Goal: Information Seeking & Learning: Understand process/instructions

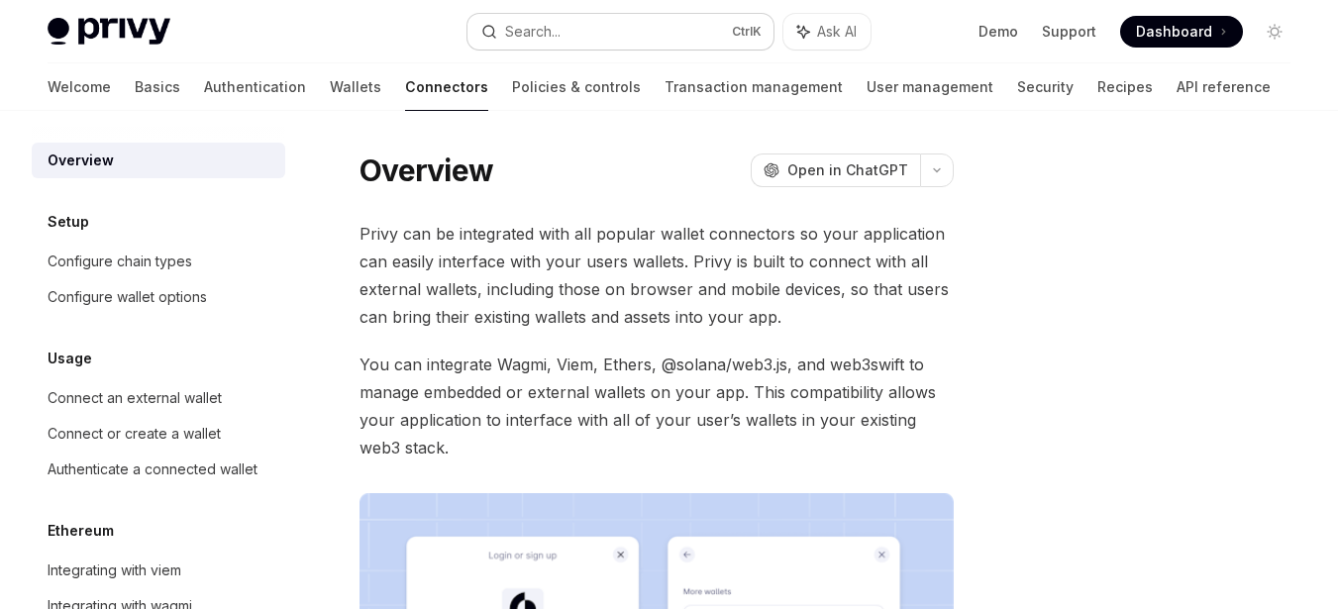
click at [588, 29] on button "Search... Ctrl K" at bounding box center [621, 32] width 307 height 36
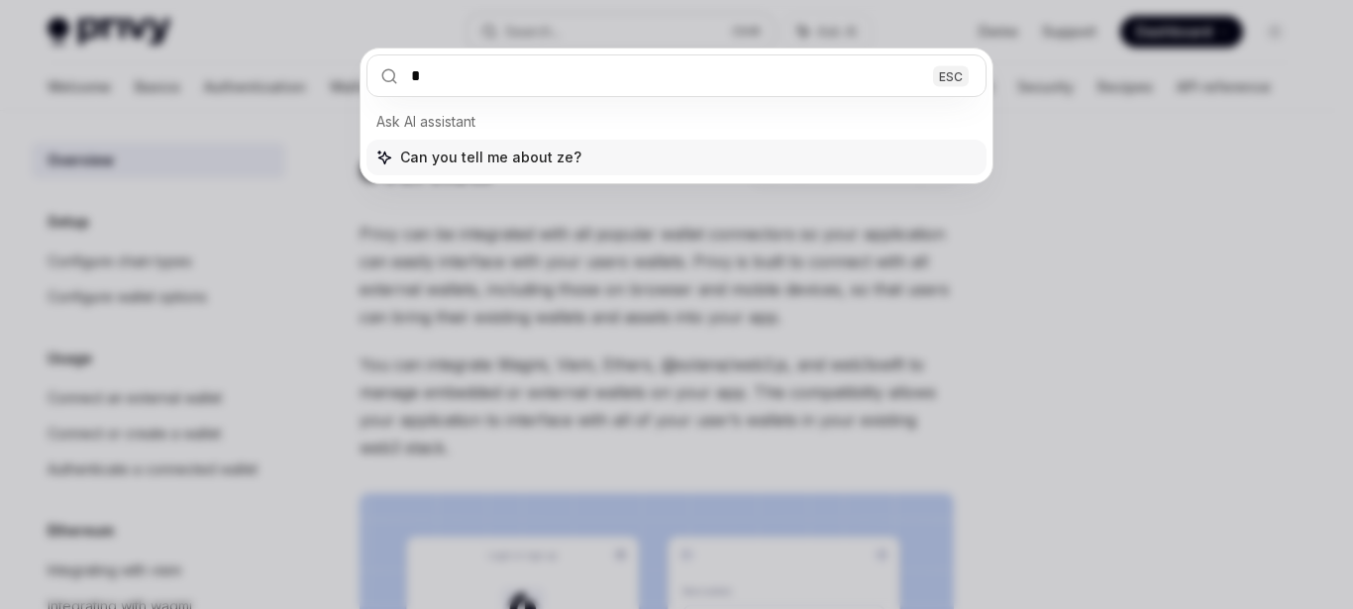
type input "**"
type textarea "*"
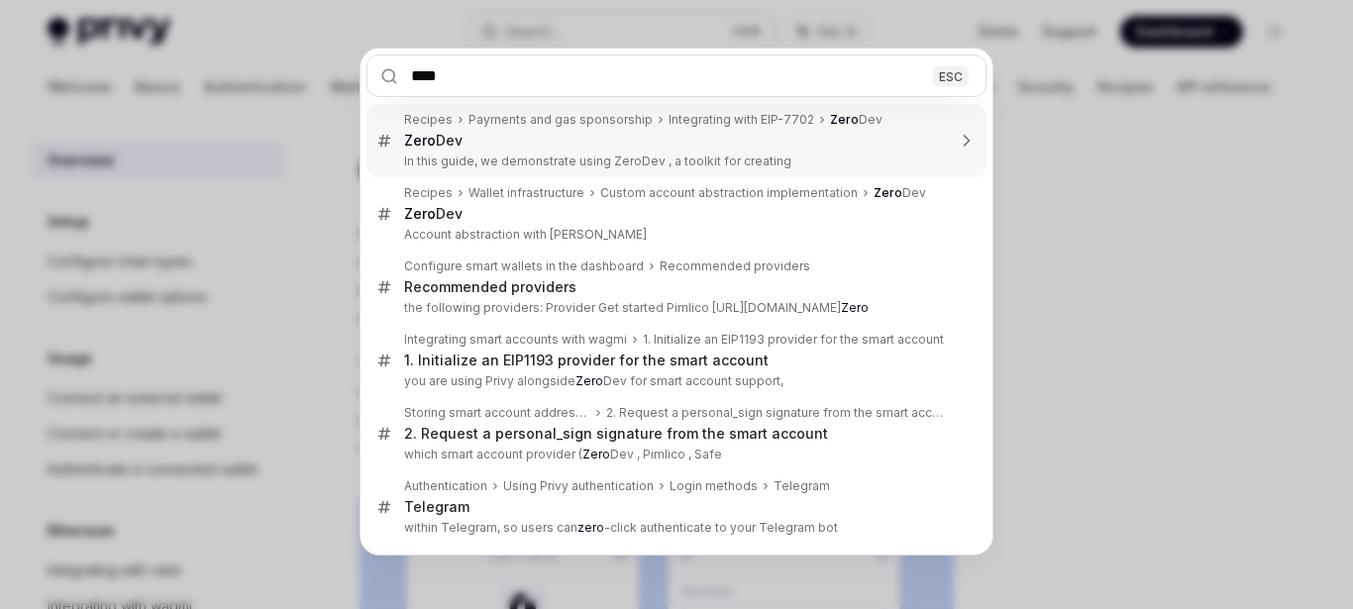
type input "*****"
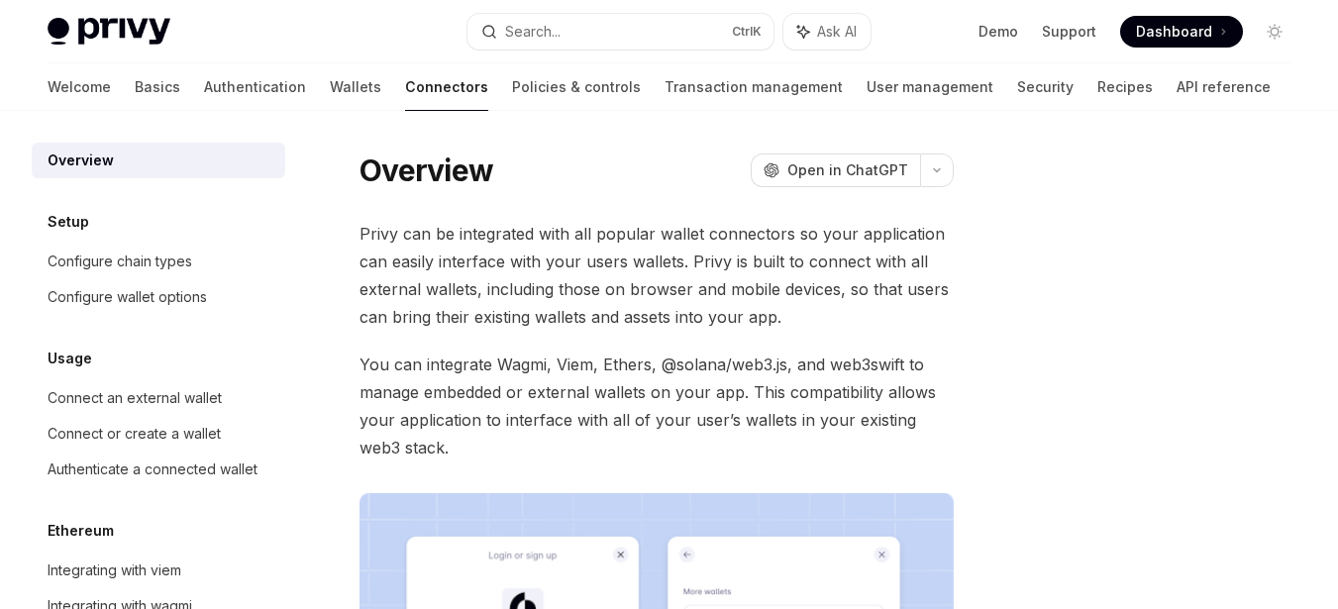
scroll to position [244, 0]
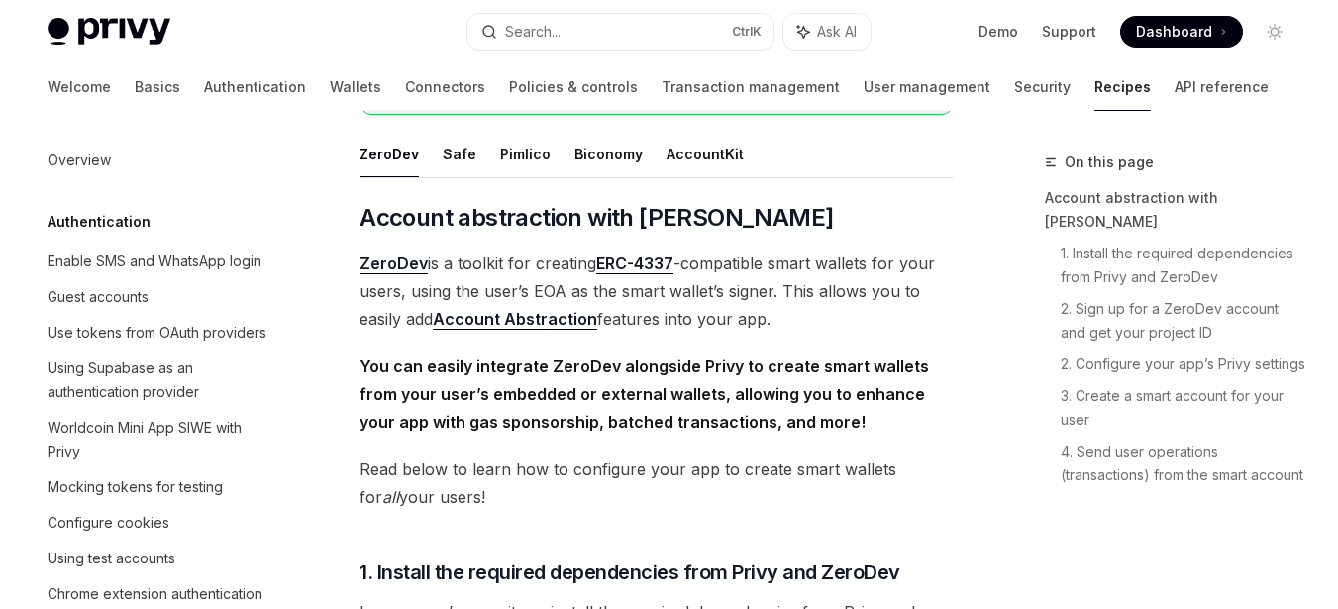
type textarea "*"
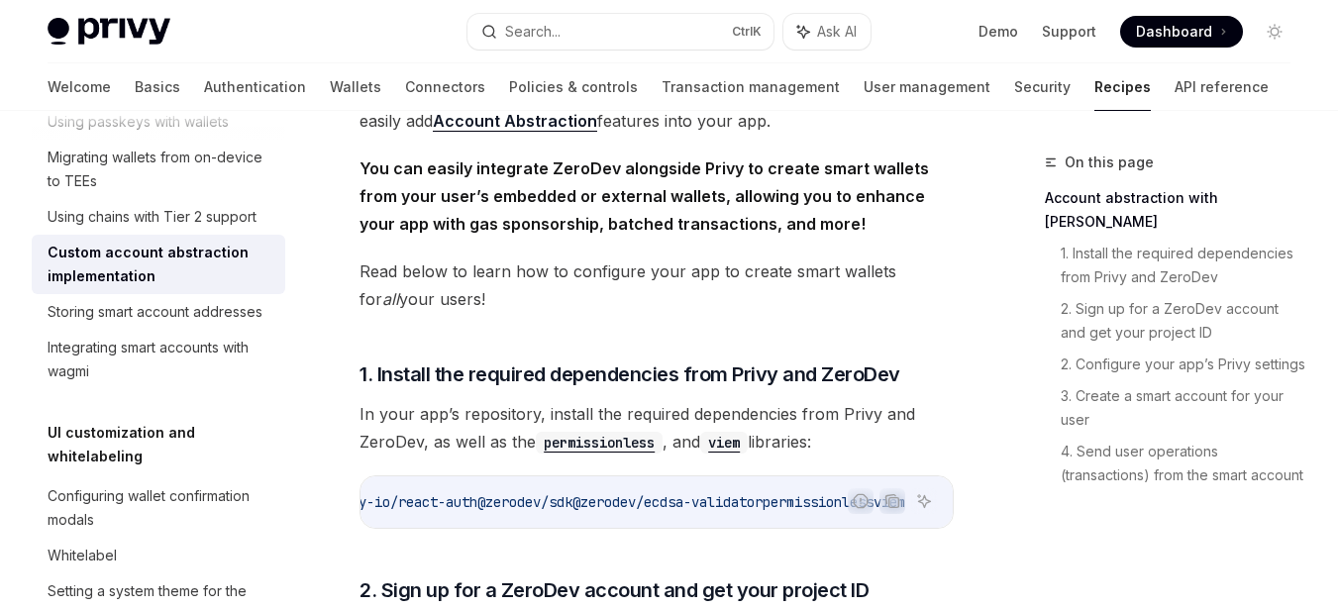
scroll to position [0, 164]
click at [796, 535] on div "Report incorrect code" at bounding box center [861, 532] width 140 height 20
click at [803, 494] on span "permissionless" at bounding box center [818, 502] width 111 height 18
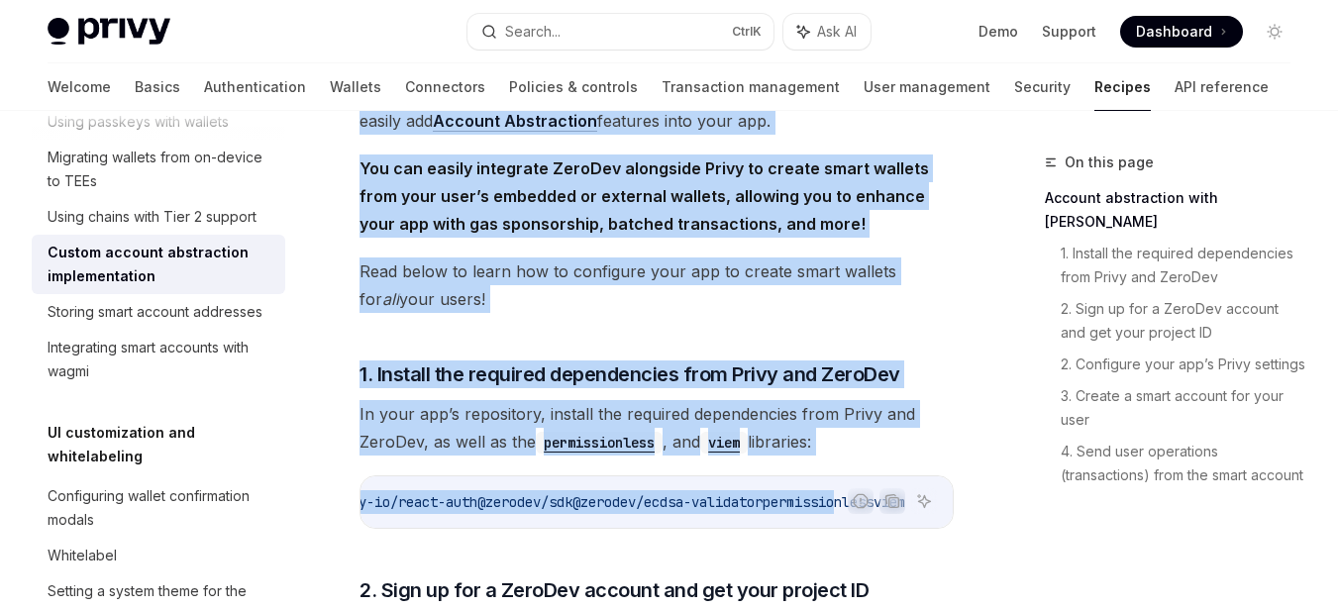
drag, startPoint x: 822, startPoint y: 495, endPoint x: 1210, endPoint y: 494, distance: 388.3
click at [1184, 524] on div "On this page Account abstraction with ZeroDev 1. Install the required dependenc…" at bounding box center [1155, 380] width 301 height 459
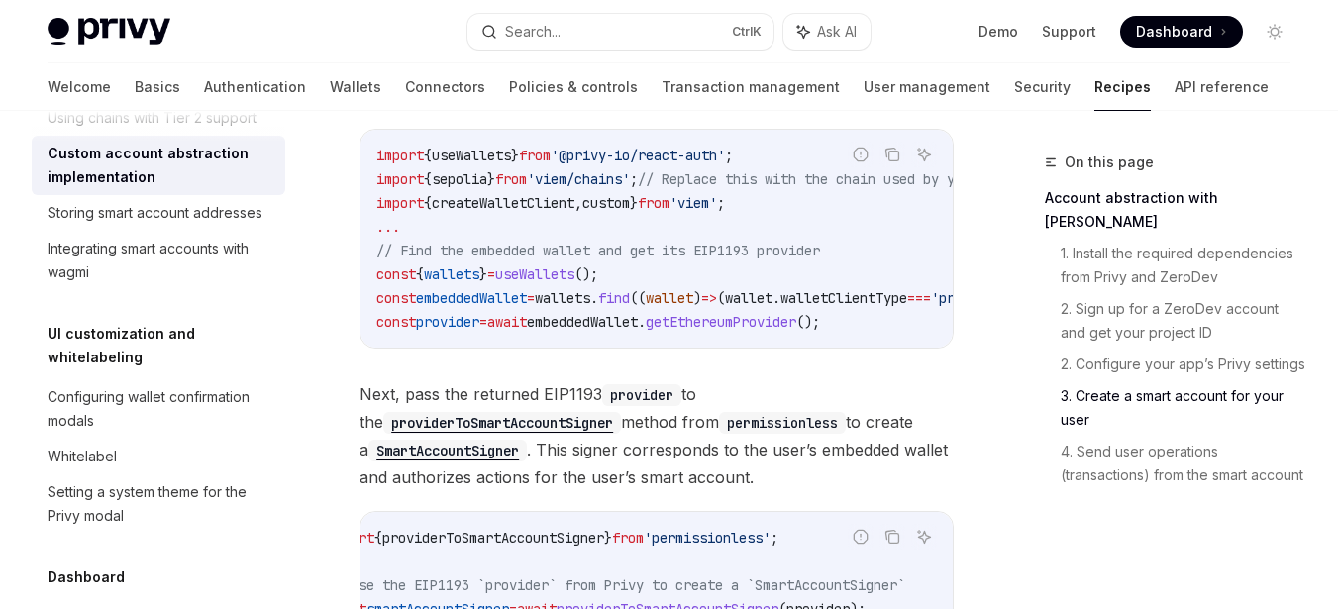
scroll to position [2225, 0]
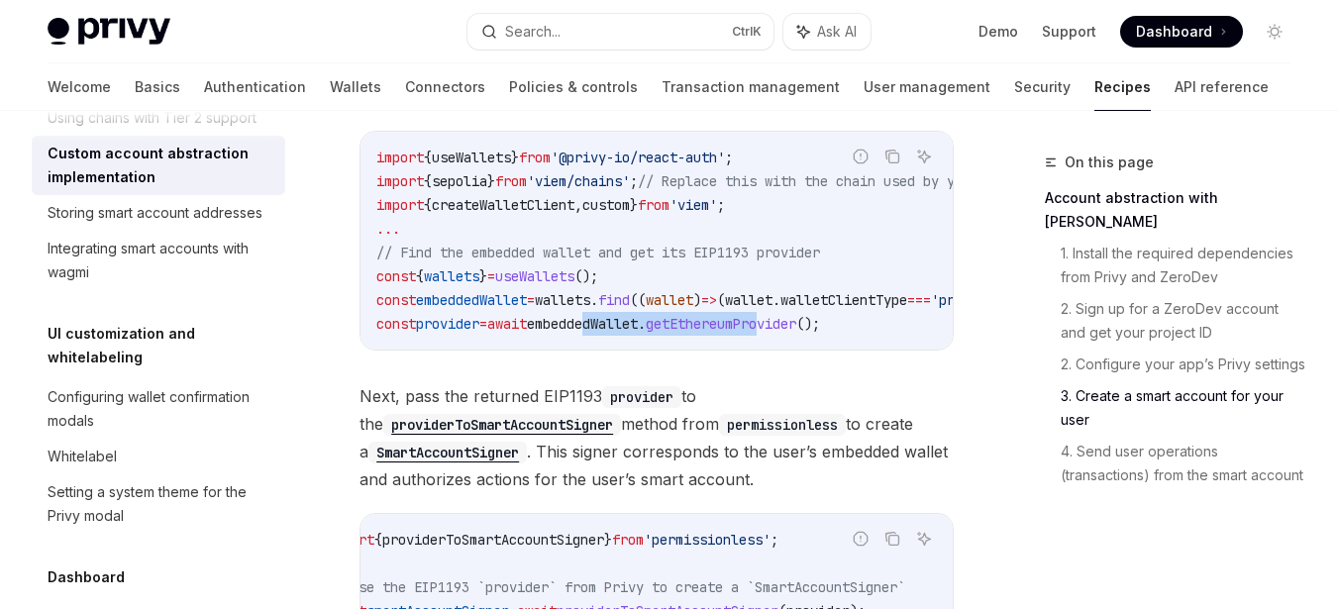
drag, startPoint x: 616, startPoint y: 322, endPoint x: 810, endPoint y: 331, distance: 194.4
click at [810, 331] on code "import { useWallets } from '@privy-io/react-auth' ; import { sepolia } from 'vi…" at bounding box center [748, 241] width 745 height 190
copy span "edWallet . getEthereumPro"
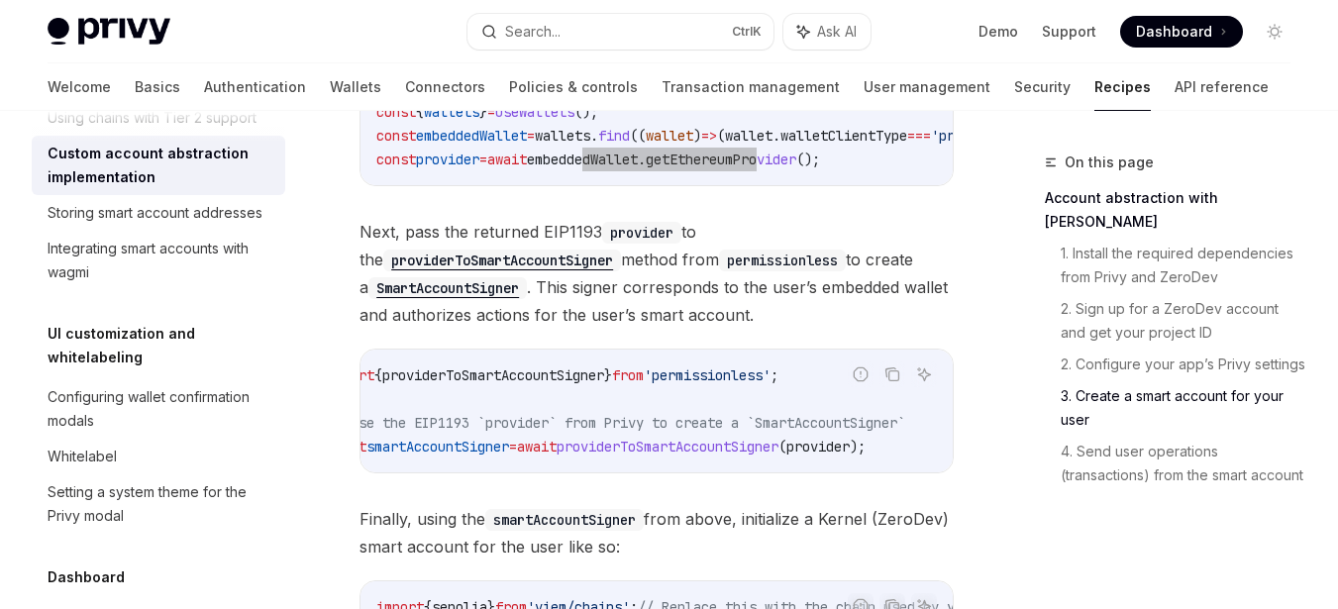
scroll to position [2423, 0]
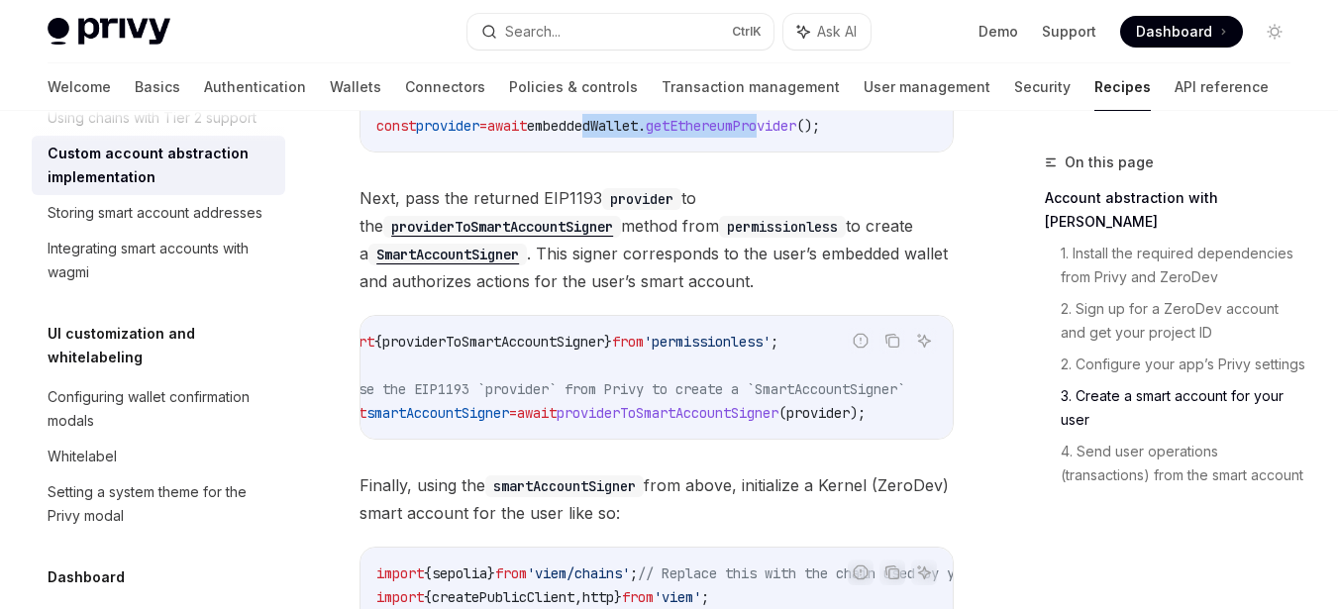
drag, startPoint x: 507, startPoint y: 443, endPoint x: 479, endPoint y: 442, distance: 27.8
click at [479, 439] on div "import { providerToSmartAccountSigner } from 'permissionless' ; ... // Use the …" at bounding box center [657, 377] width 592 height 123
click at [467, 439] on div at bounding box center [467, 439] width 0 height 0
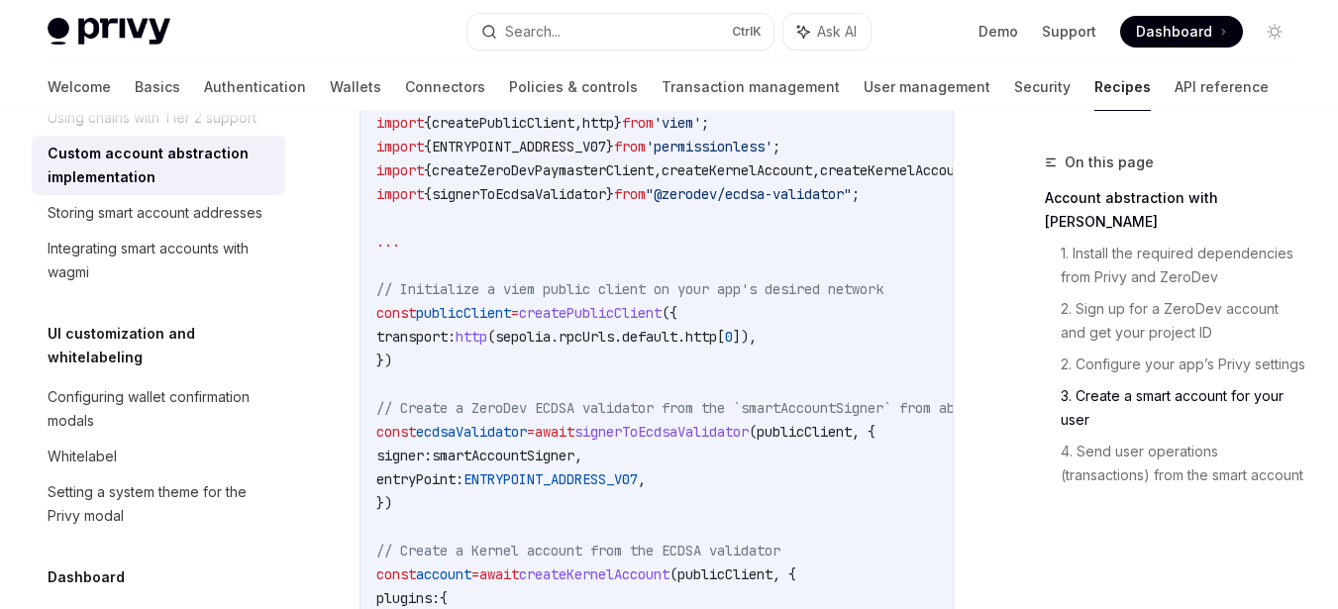
scroll to position [3017, 0]
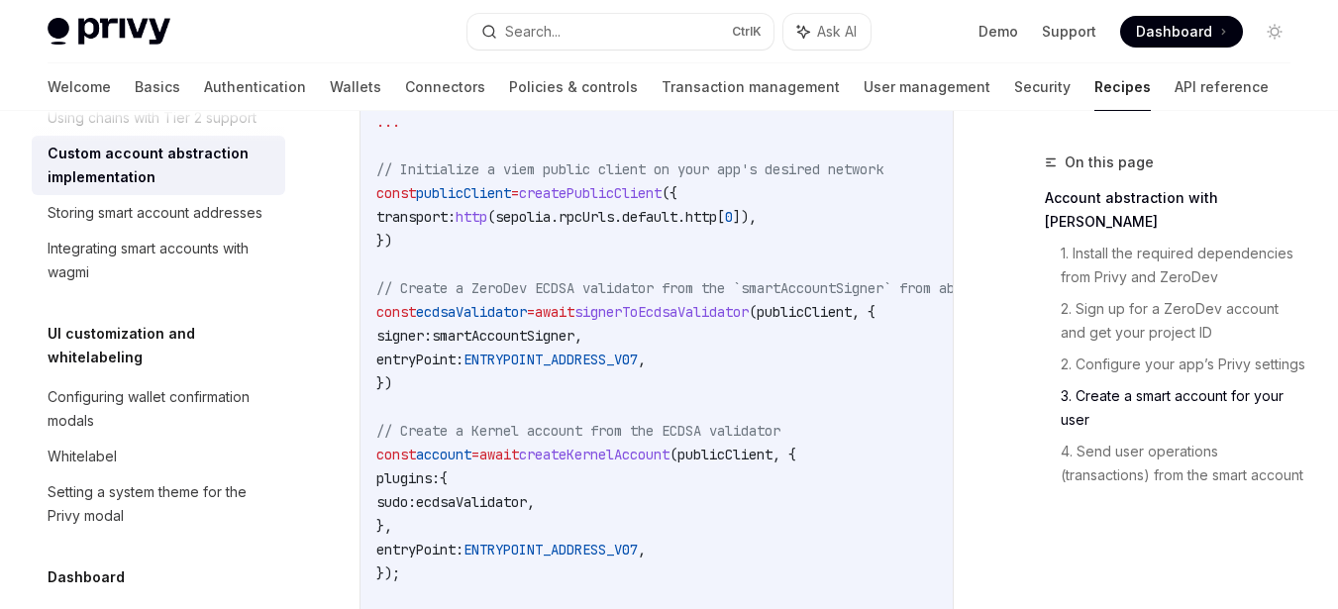
click at [666, 321] on span "signerToEcdsaValidator" at bounding box center [662, 312] width 174 height 18
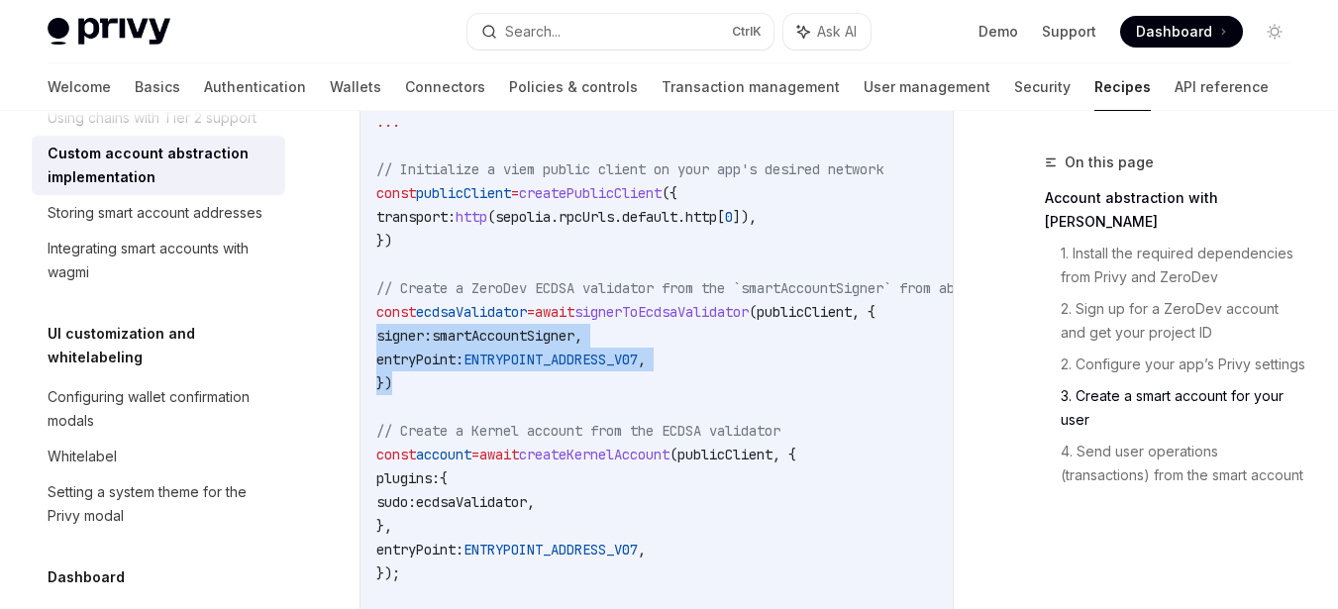
drag, startPoint x: 455, startPoint y: 409, endPoint x: 355, endPoint y: 355, distance: 113.9
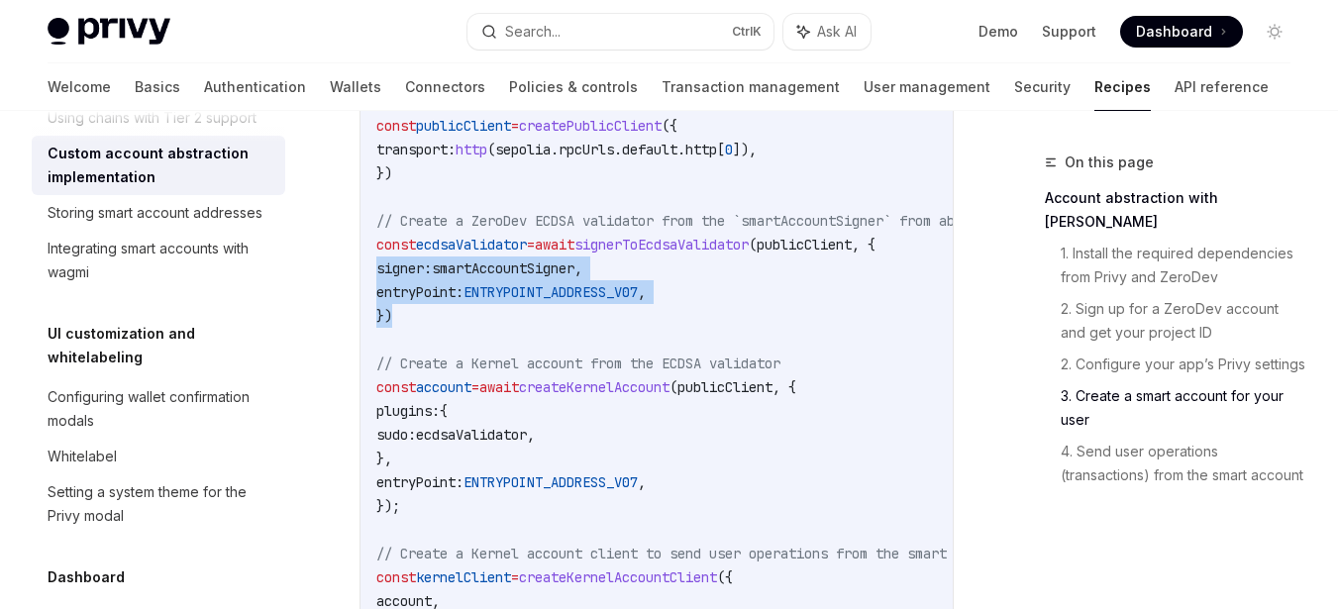
scroll to position [3116, 0]
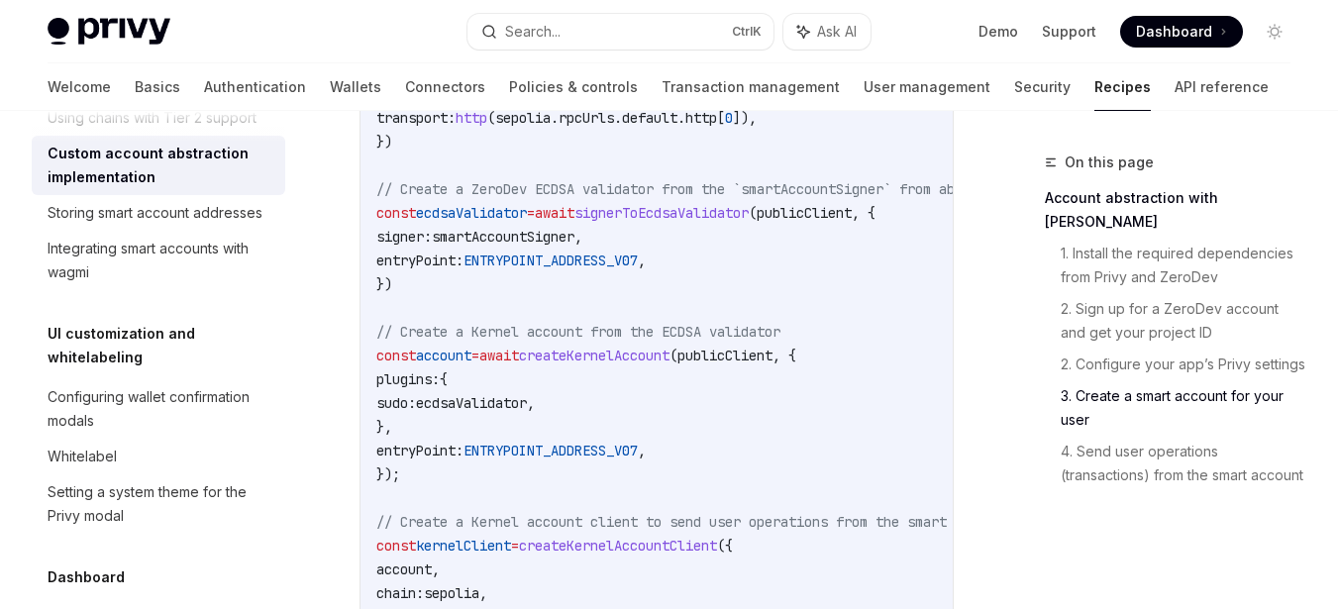
click at [618, 365] on span "createKernelAccount" at bounding box center [594, 356] width 151 height 18
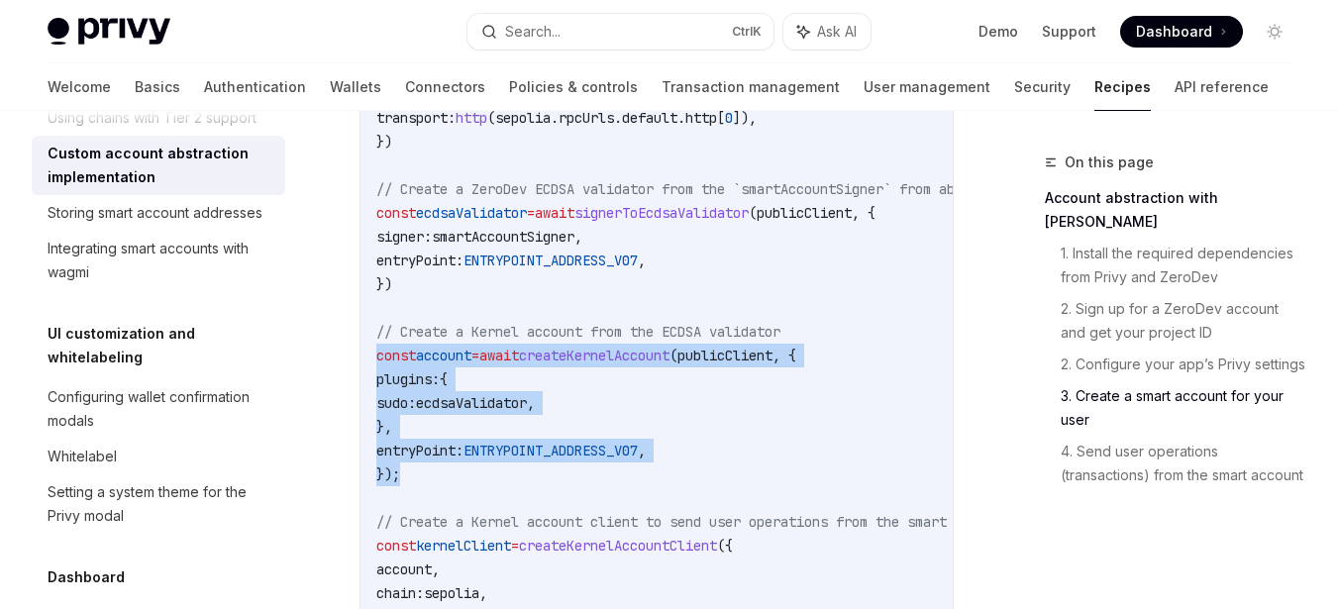
drag, startPoint x: 375, startPoint y: 381, endPoint x: 430, endPoint y: 491, distance: 122.7
click at [430, 491] on div "import { sepolia } from 'viem/chains' ; // Replace this with the chain used by …" at bounding box center [657, 426] width 592 height 1145
copy code "const account = await createKernelAccount ( publicClient , { plugins: { sudo: e…"
click at [505, 368] on code "import { sepolia } from 'viem/chains' ; // Replace this with the chain used by …" at bounding box center [800, 426] width 848 height 1117
drag, startPoint x: 514, startPoint y: 397, endPoint x: 518, endPoint y: 499, distance: 102.1
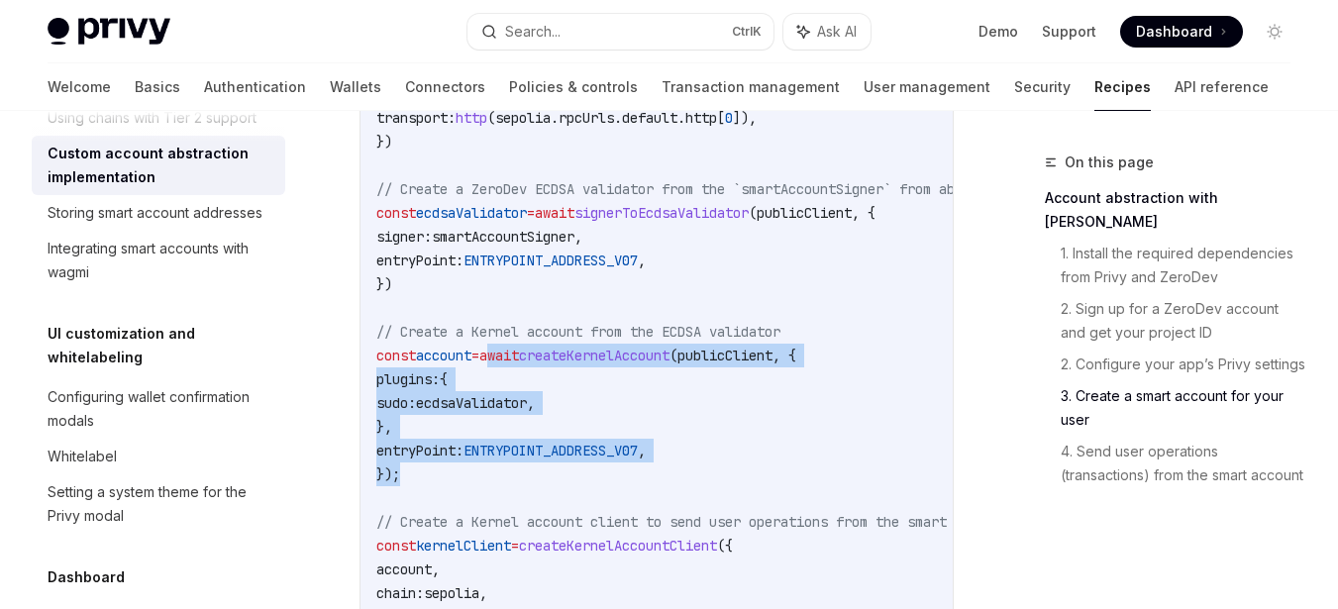
click at [518, 499] on code "import { sepolia } from 'viem/chains' ; // Replace this with the chain used by …" at bounding box center [800, 426] width 848 height 1117
copy code "await createKernelAccount ( publicClient , { plugins: { sudo: ecdsaValidator , …"
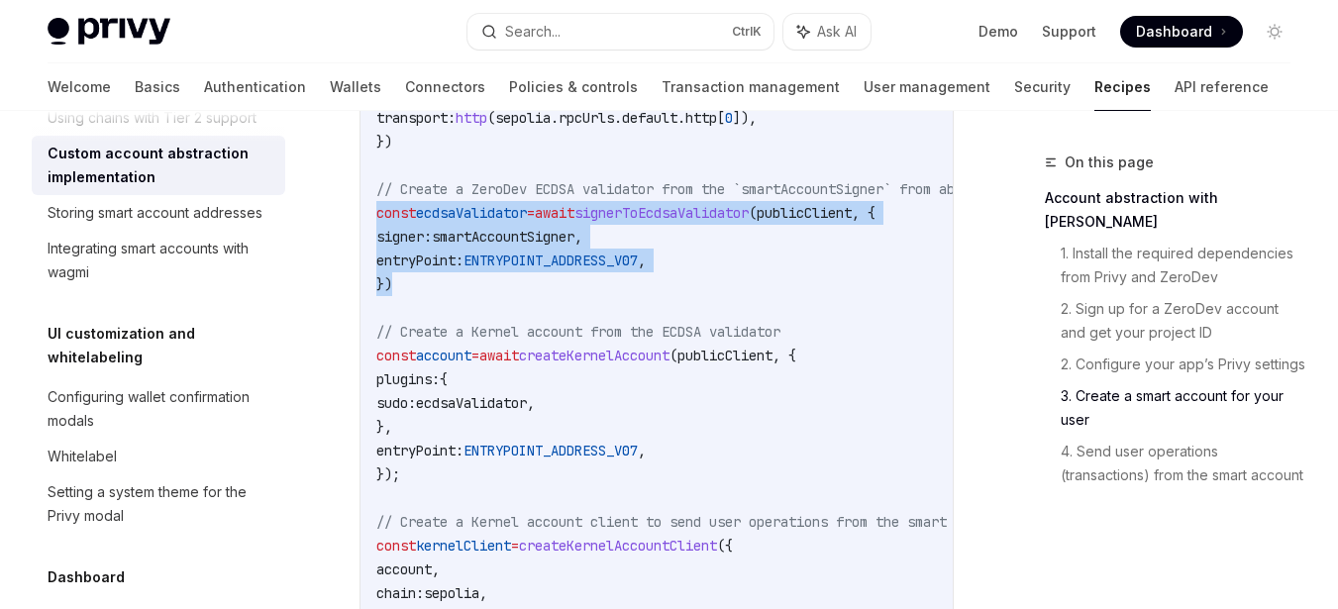
drag, startPoint x: 422, startPoint y: 310, endPoint x: 365, endPoint y: 241, distance: 90.0
click at [365, 241] on div "import { sepolia } from 'viem/chains' ; // Replace this with the chain used by …" at bounding box center [657, 426] width 592 height 1145
copy code "const ecdsaValidator = await signerToEcdsaValidator ( publicClient , { signer: …"
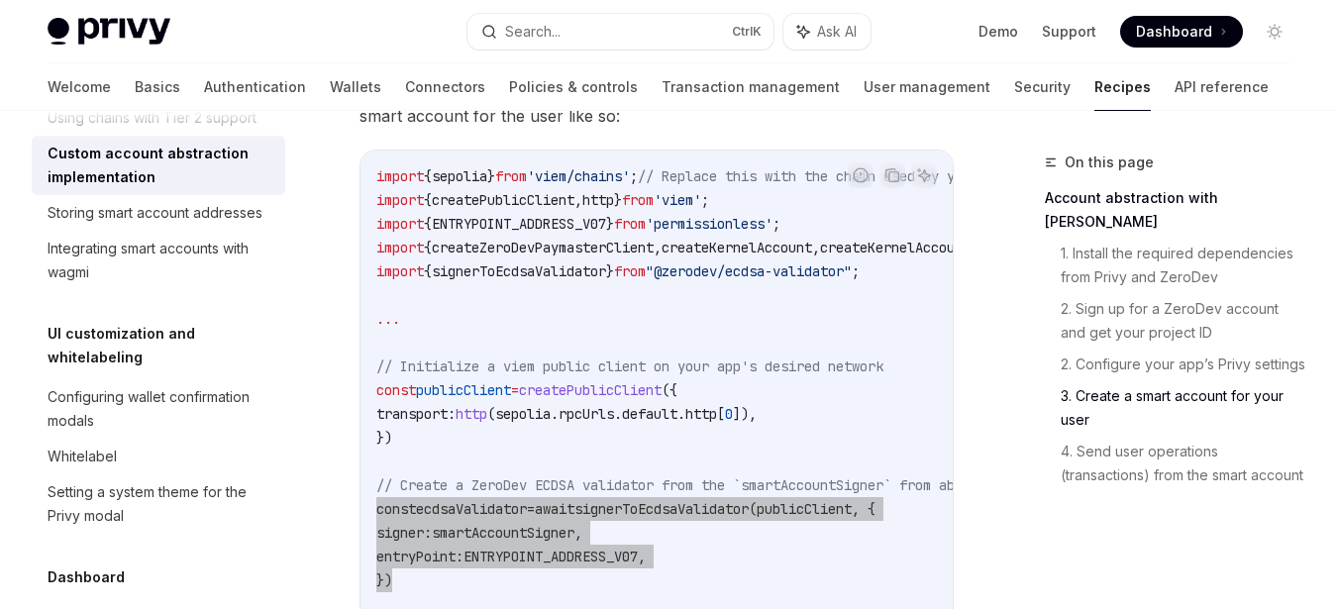
scroll to position [2819, 0]
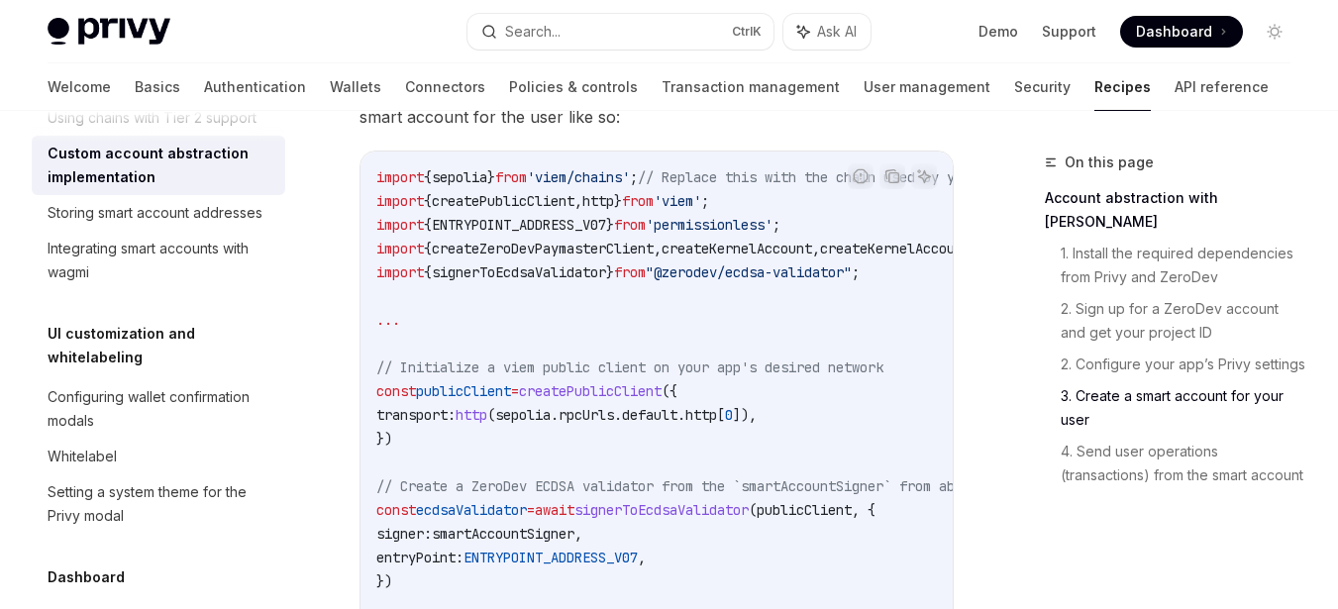
click at [773, 234] on span "'permissionless'" at bounding box center [709, 225] width 127 height 18
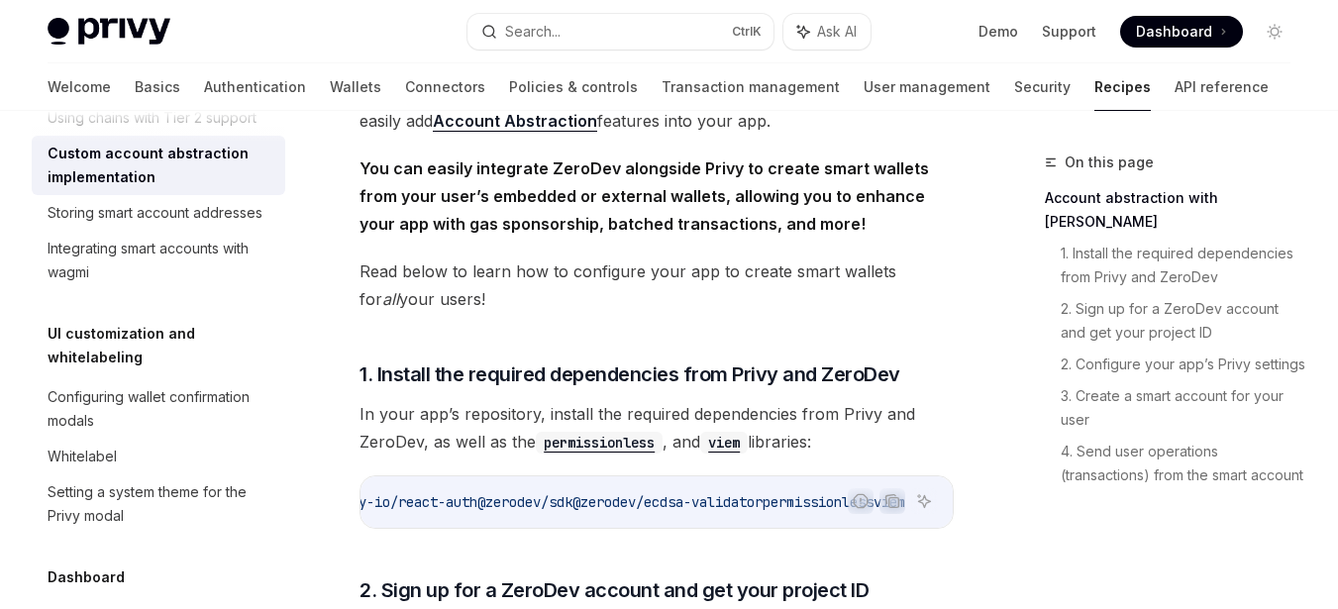
scroll to position [0, 170]
drag, startPoint x: 826, startPoint y: 498, endPoint x: 969, endPoint y: 508, distance: 143.0
click at [847, 515] on div "npm i @privy-io/react-auth @zerodev/sdk @zerodev/ecdsa-validator permissionless…" at bounding box center [657, 502] width 592 height 52
click at [823, 500] on span "permissionless" at bounding box center [818, 502] width 111 height 18
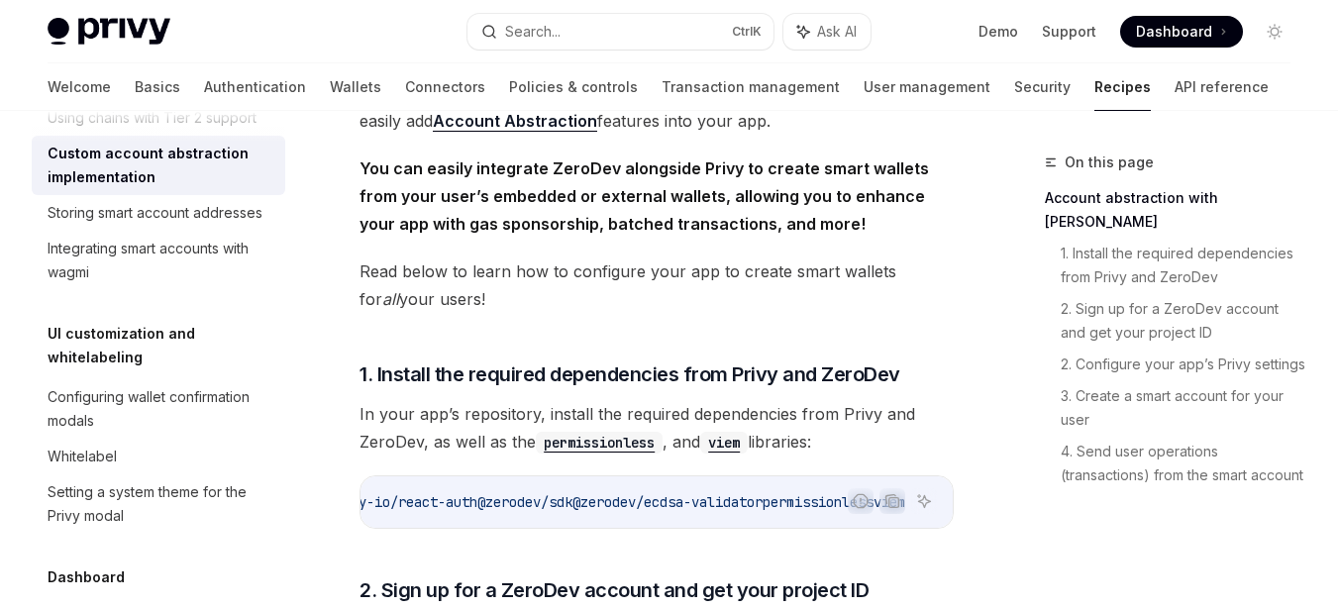
drag, startPoint x: 541, startPoint y: 499, endPoint x: 742, endPoint y: 498, distance: 201.1
click at [742, 498] on span "npm i @privy-io/react-auth @zerodev/sdk @zerodev/ecdsa-validator permissionless…" at bounding box center [596, 502] width 618 height 18
copy span "@zerodev/ecdsa-validator"
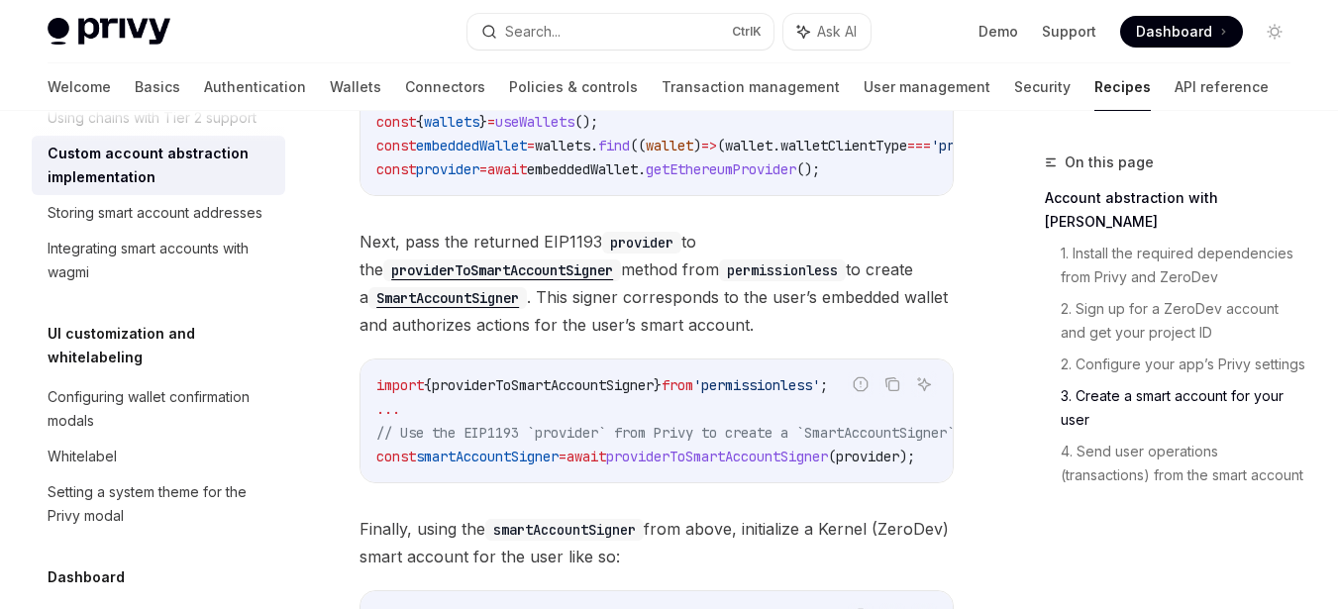
scroll to position [2423, 0]
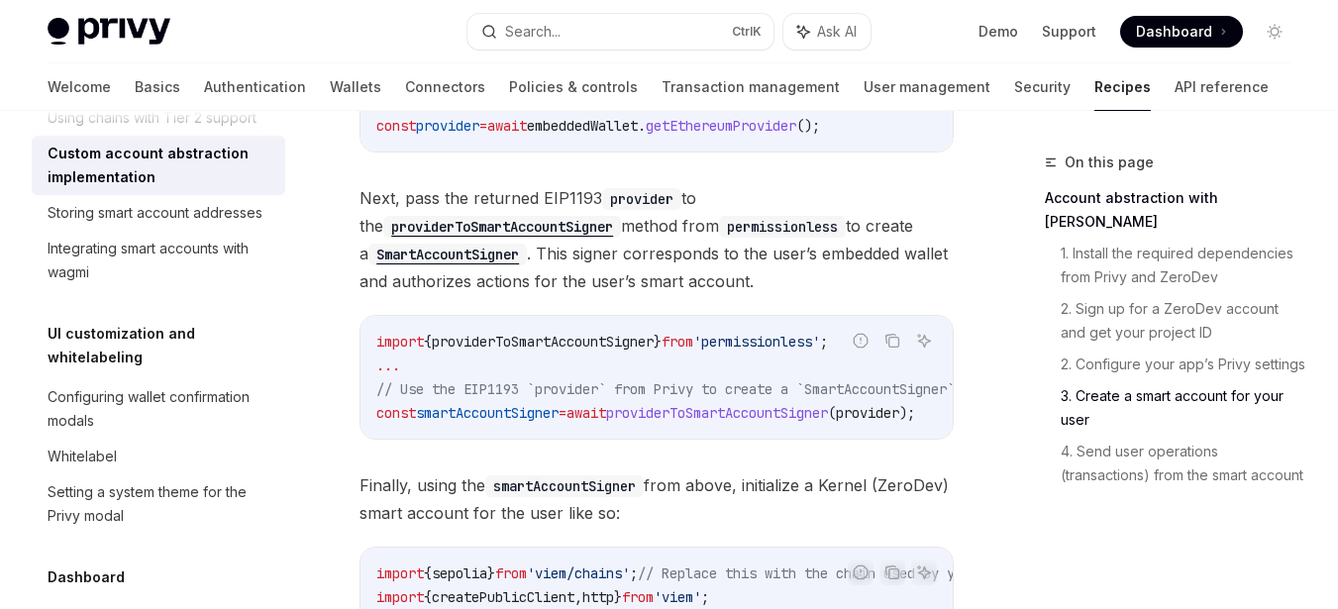
click at [776, 351] on span "'permissionless'" at bounding box center [756, 342] width 127 height 18
copy span "permissionless"
click at [526, 350] on span "providerToSmartAccountSigner" at bounding box center [543, 342] width 222 height 18
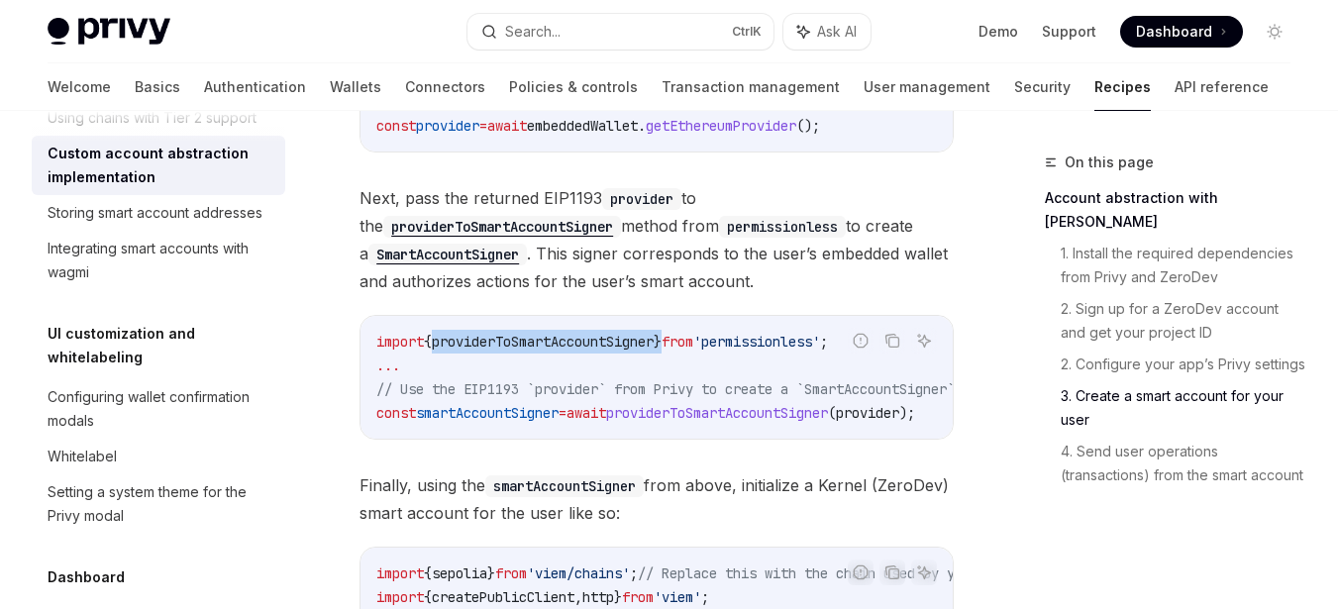
copy span "providerToSmartAccountSigner"
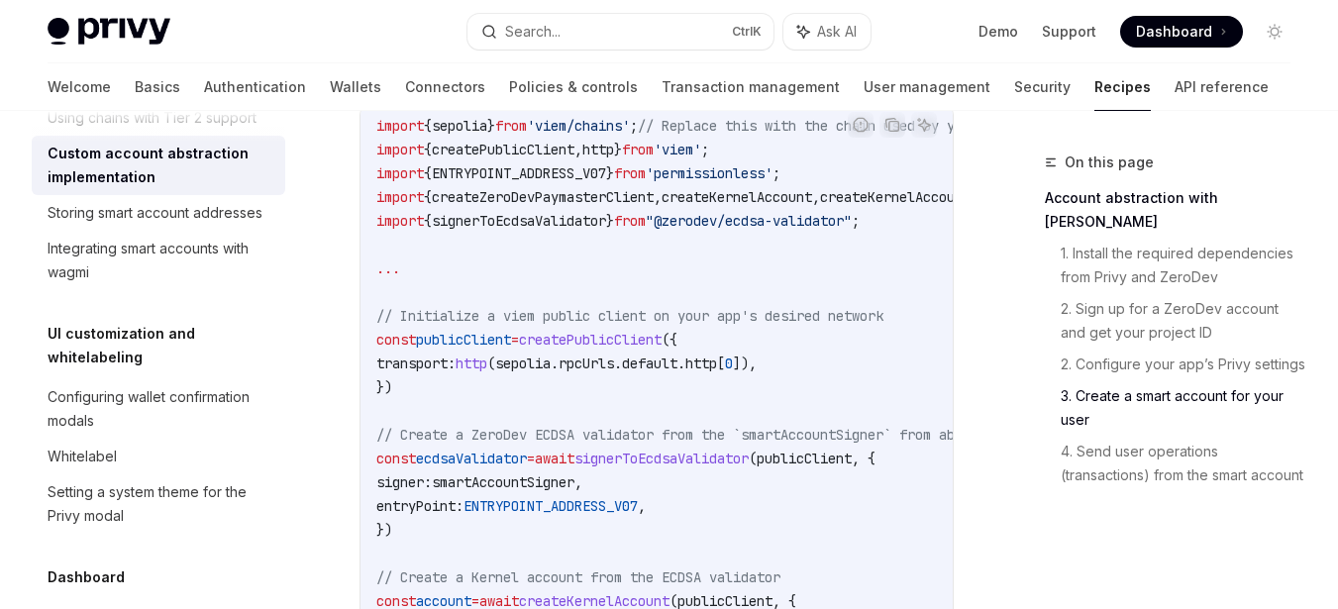
scroll to position [2918, 0]
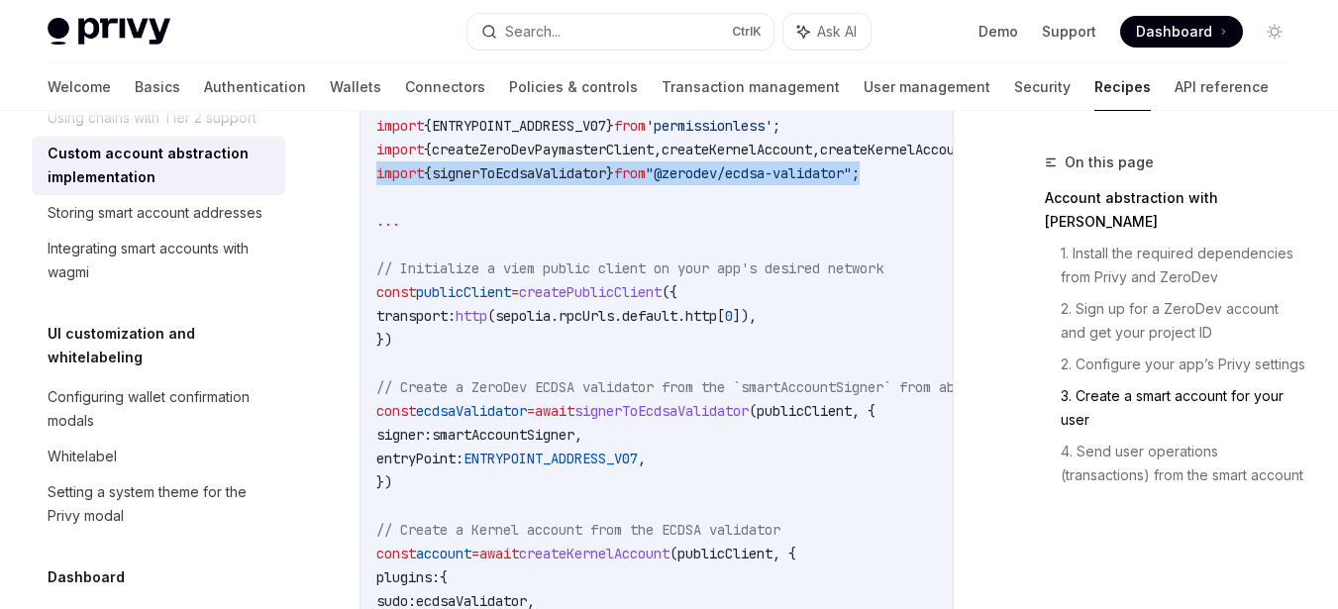
drag, startPoint x: 927, startPoint y: 202, endPoint x: 364, endPoint y: 196, distance: 563.6
copy span "import { signerToEcdsaValidator } from "@zerodev/ecdsa-validator" ;"
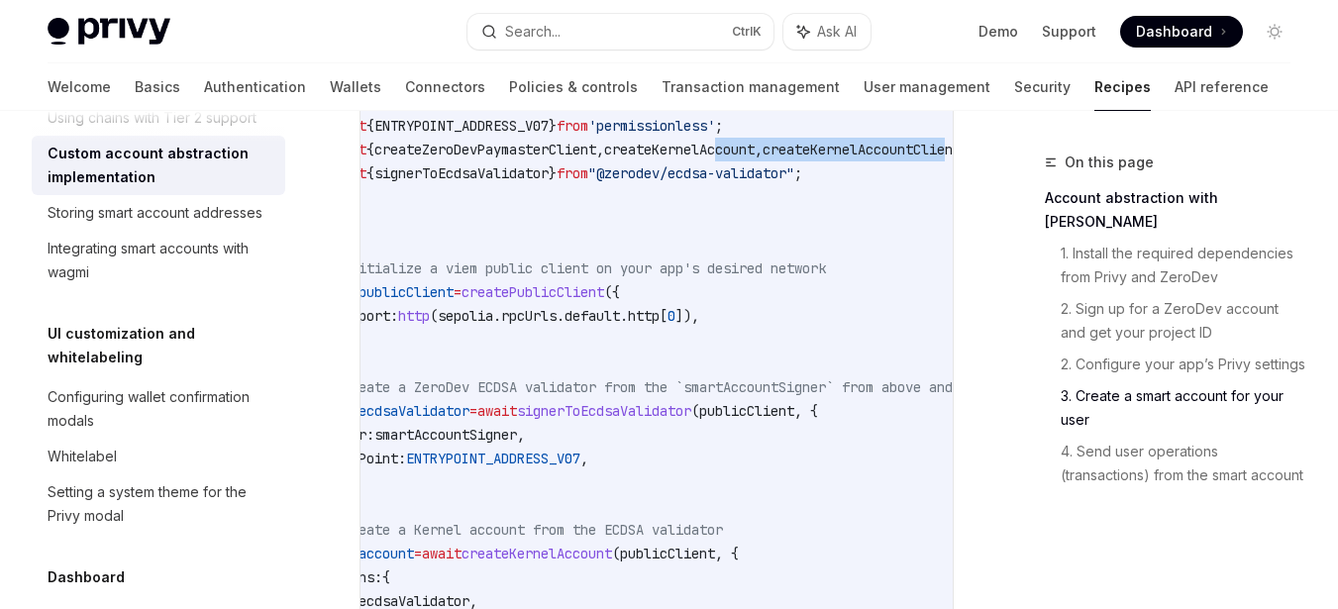
scroll to position [0, 353]
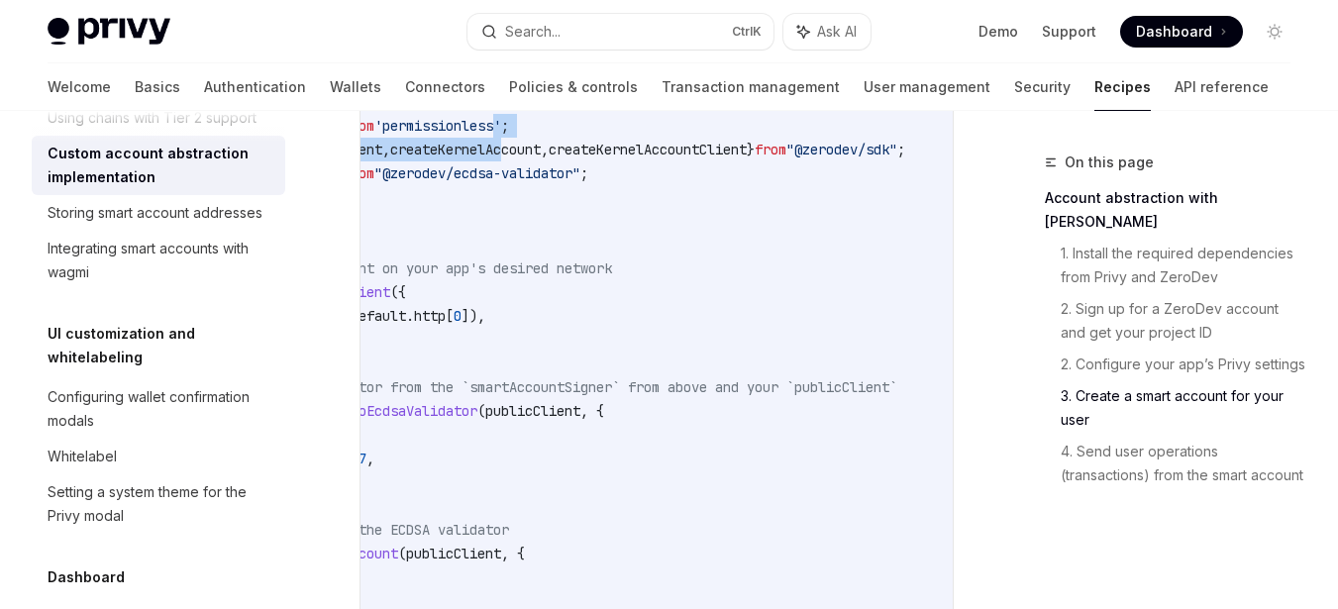
drag, startPoint x: 812, startPoint y: 181, endPoint x: 456, endPoint y: 155, distance: 357.6
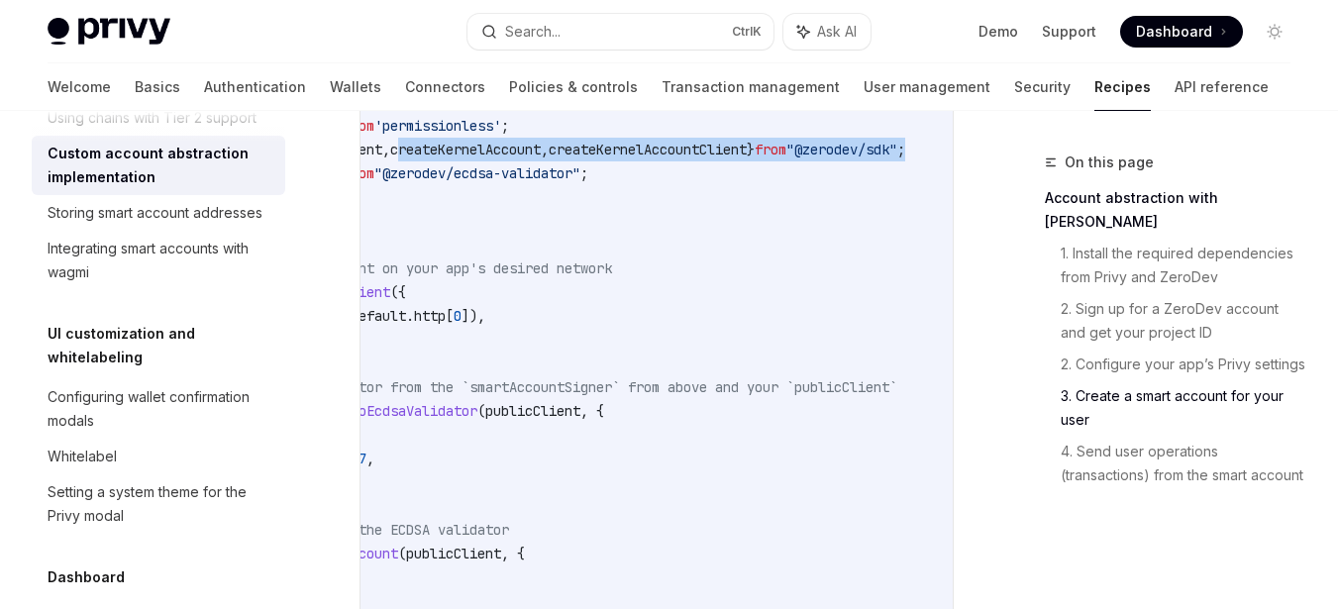
scroll to position [0, 0]
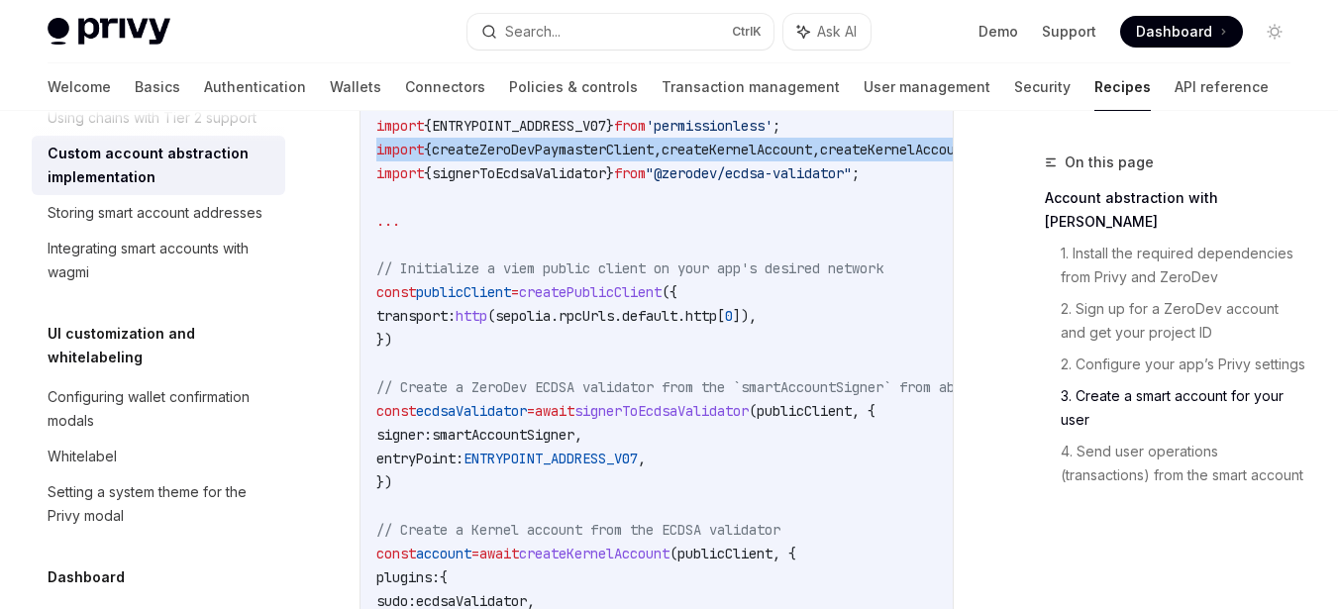
drag, startPoint x: 923, startPoint y: 174, endPoint x: 323, endPoint y: 162, distance: 600.4
copy span "import { createZeroDevPaymasterClient , createKernelAccount , createKernelAccou…"
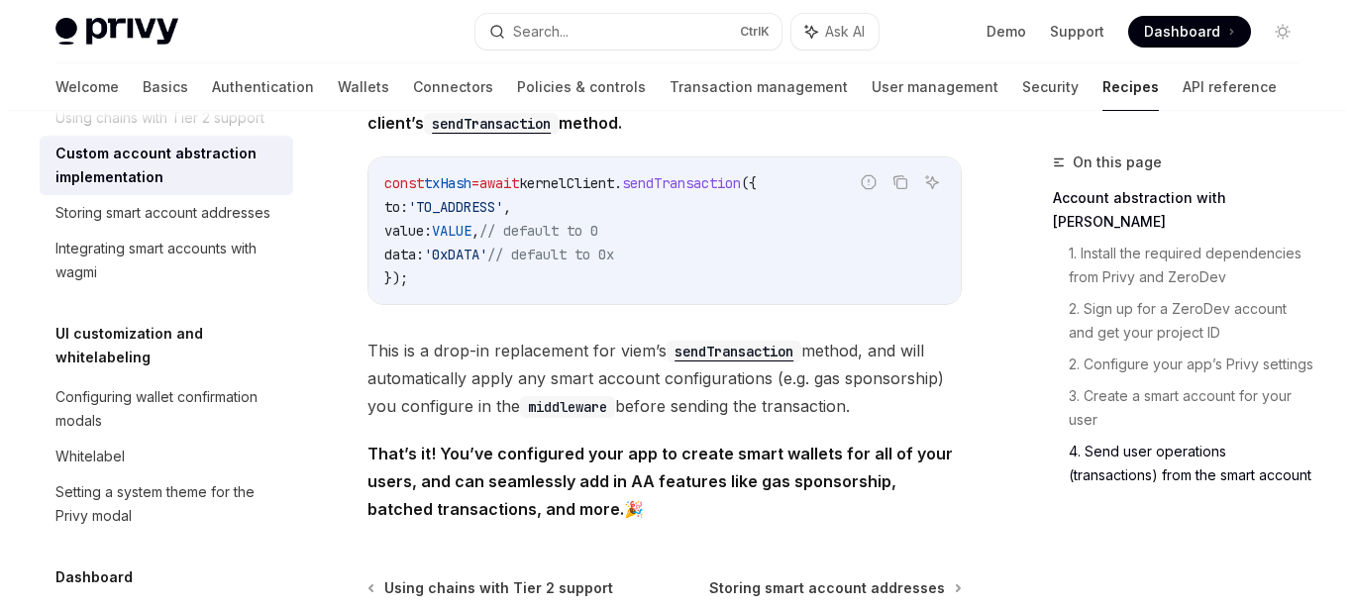
scroll to position [4404, 0]
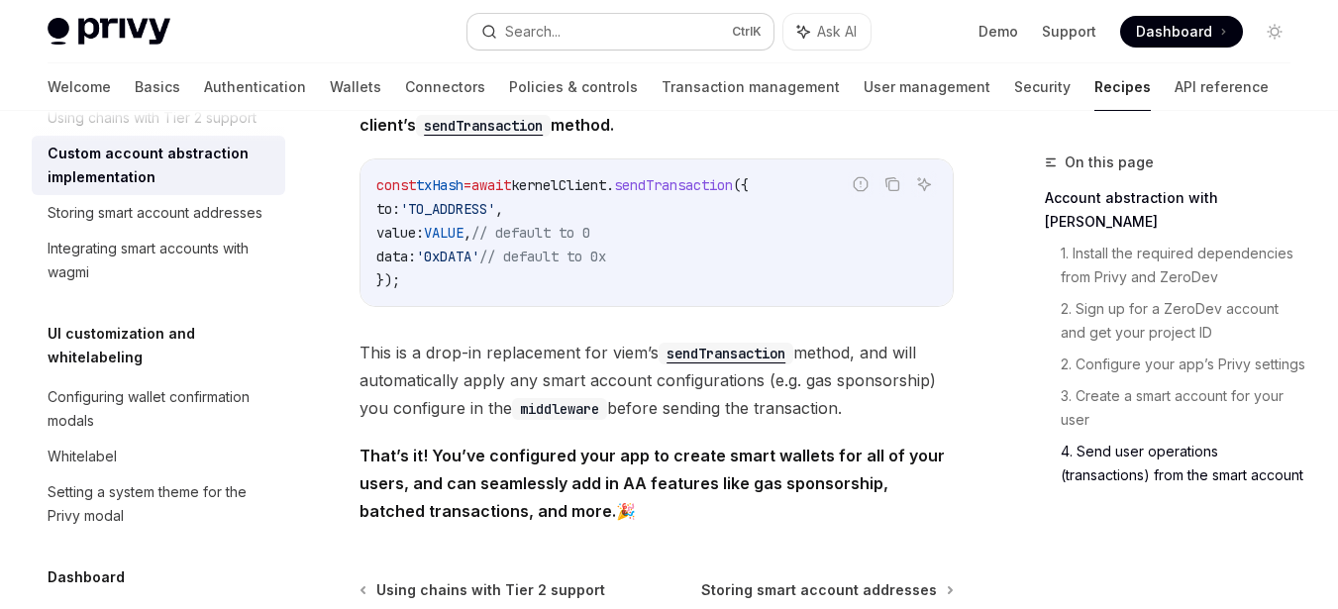
click at [542, 29] on div "Search..." at bounding box center [532, 32] width 55 height 24
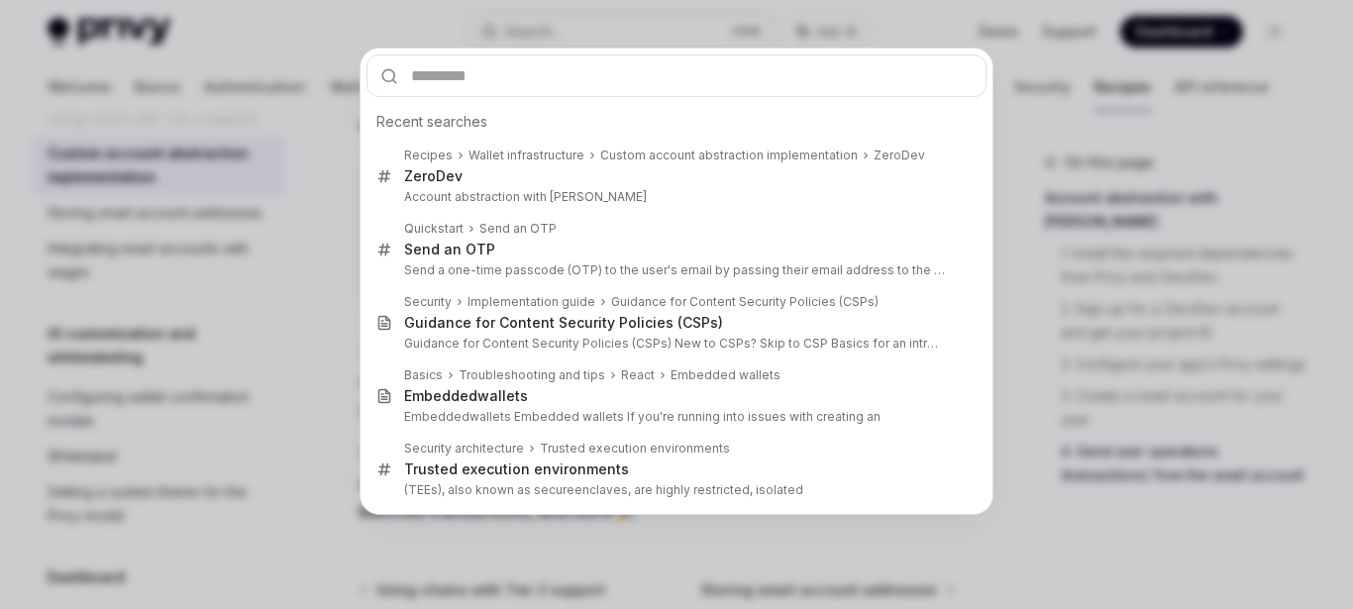
scroll to position [0, 156]
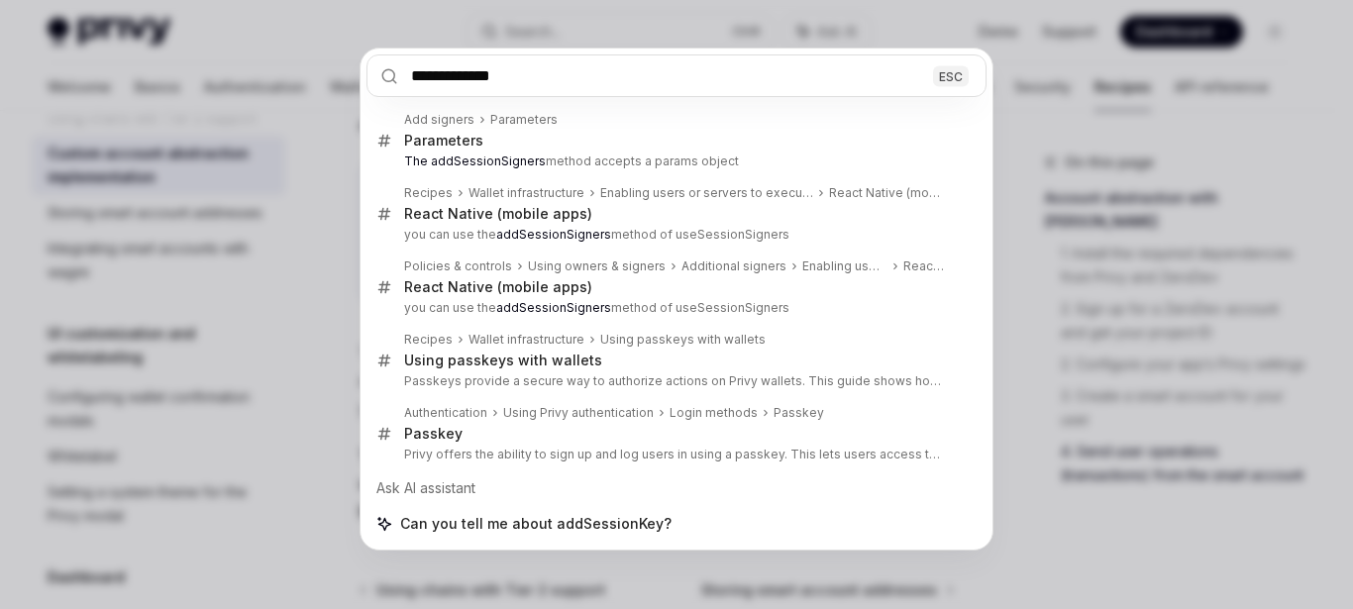
click at [868, 80] on input "**********" at bounding box center [677, 75] width 620 height 43
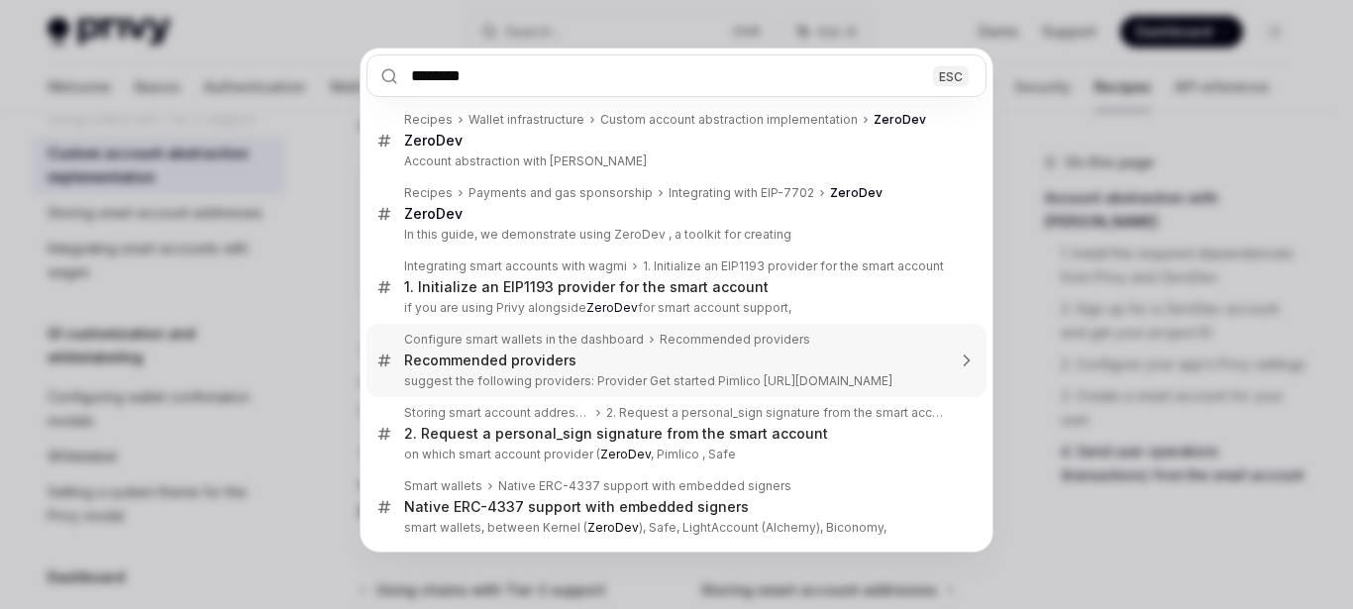
scroll to position [0, 0]
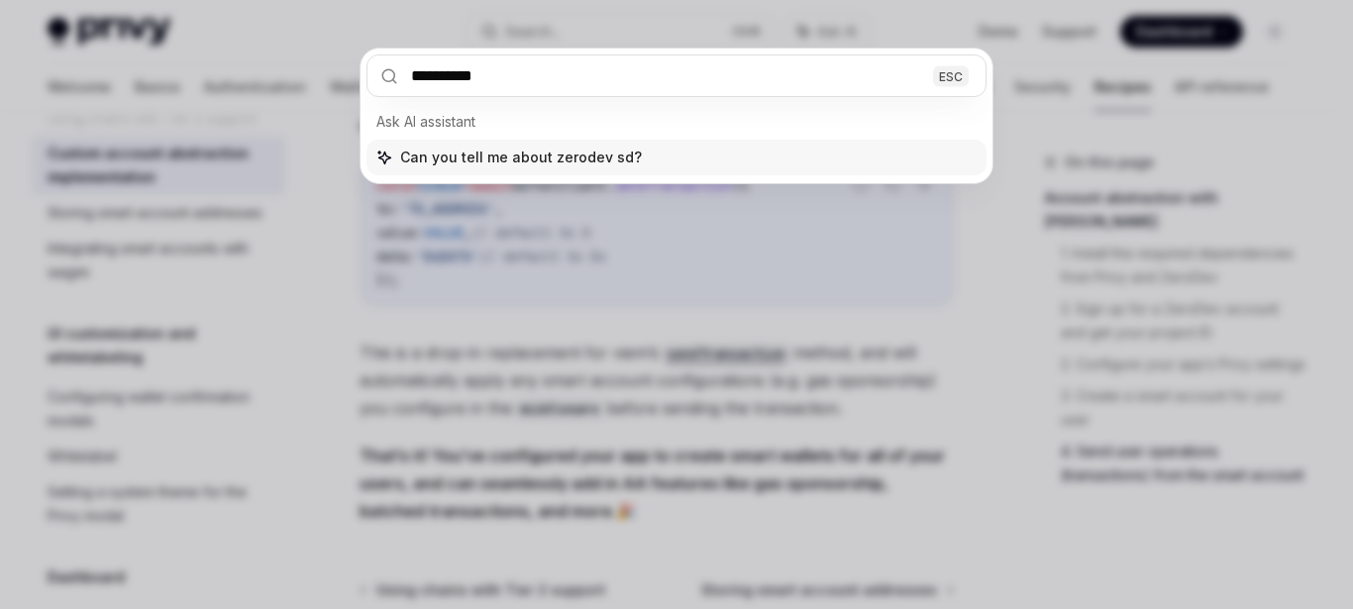
type input "**********"
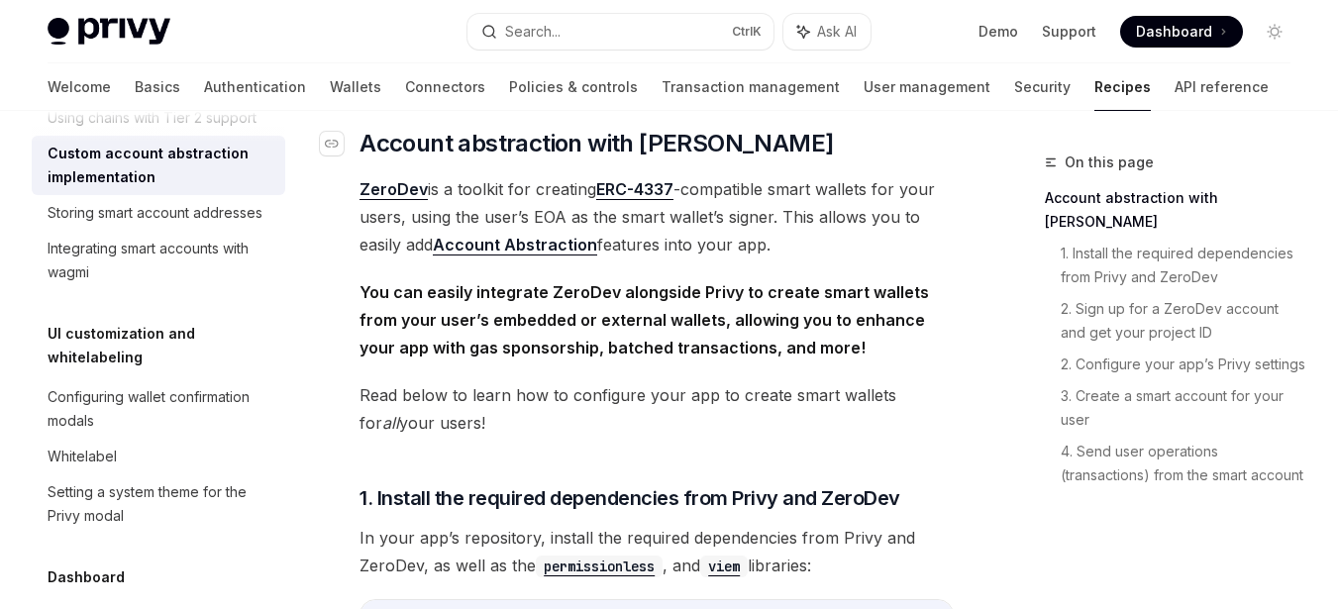
scroll to position [244, 0]
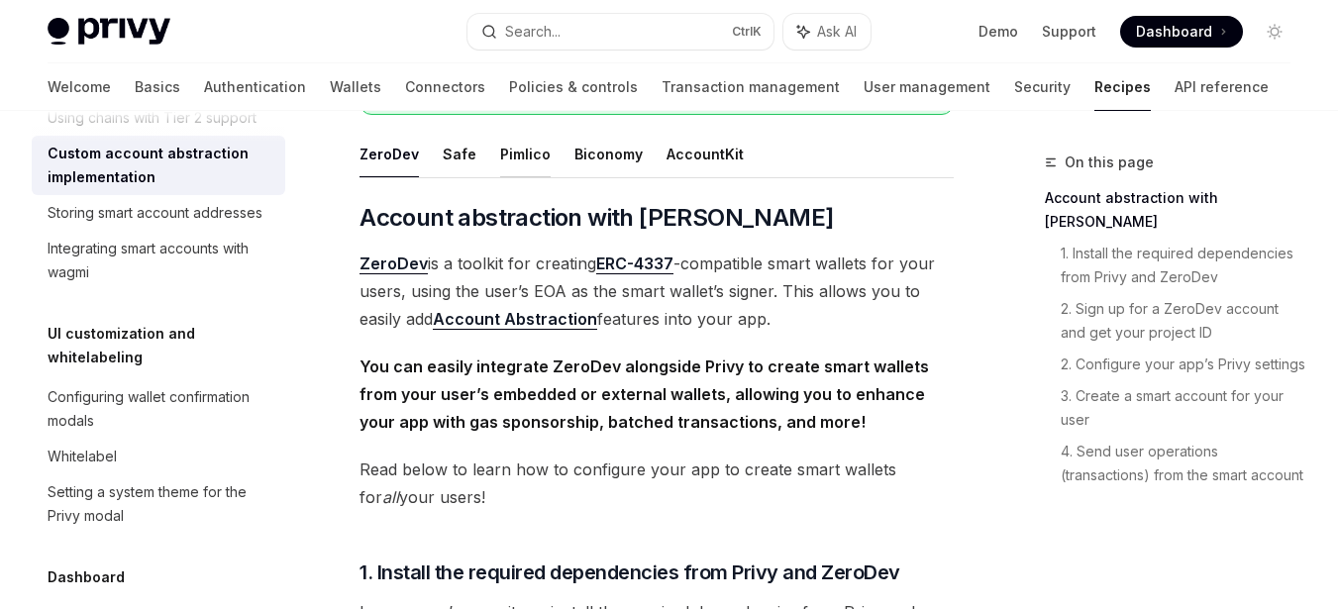
click at [523, 161] on button "Pimlico" at bounding box center [525, 154] width 51 height 47
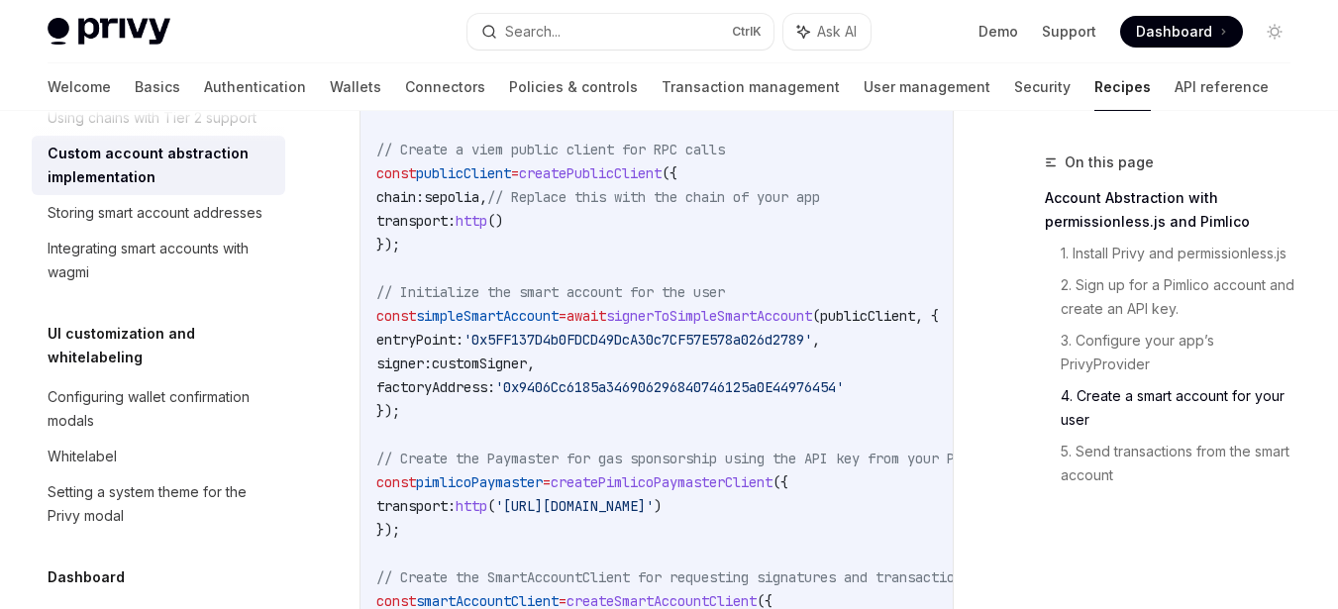
scroll to position [3413, 0]
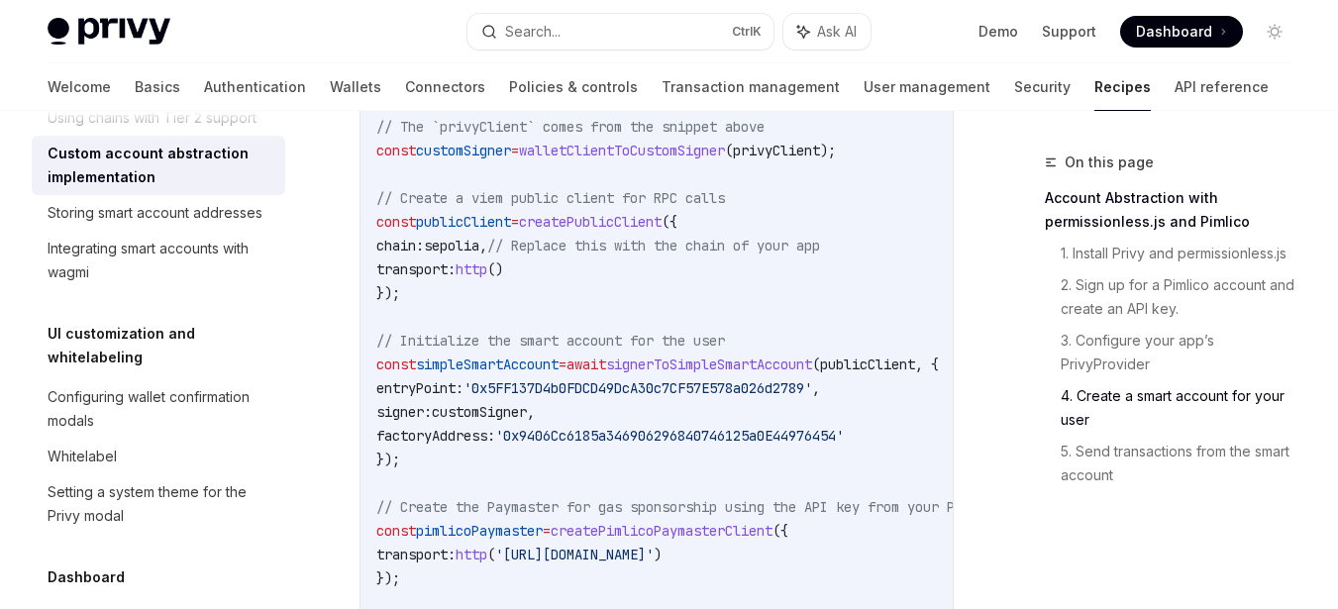
click at [705, 373] on span "signerToSimpleSmartAccount" at bounding box center [709, 365] width 206 height 18
copy span "signerToSimpleSmartAccount"
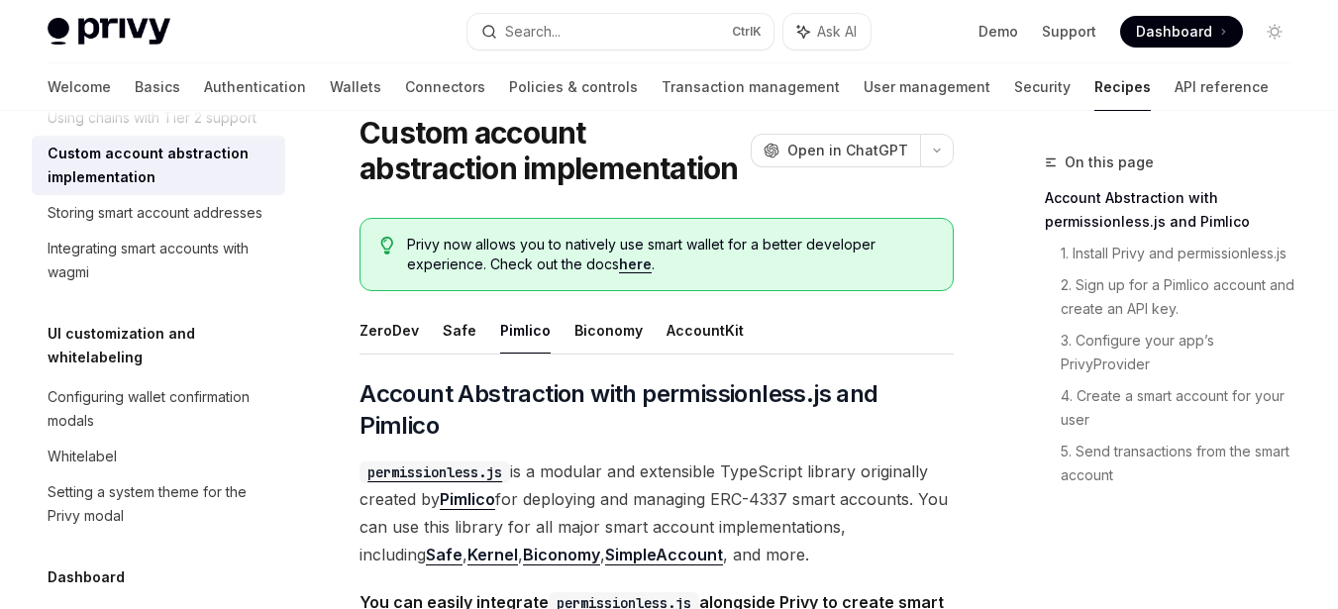
scroll to position [0, 0]
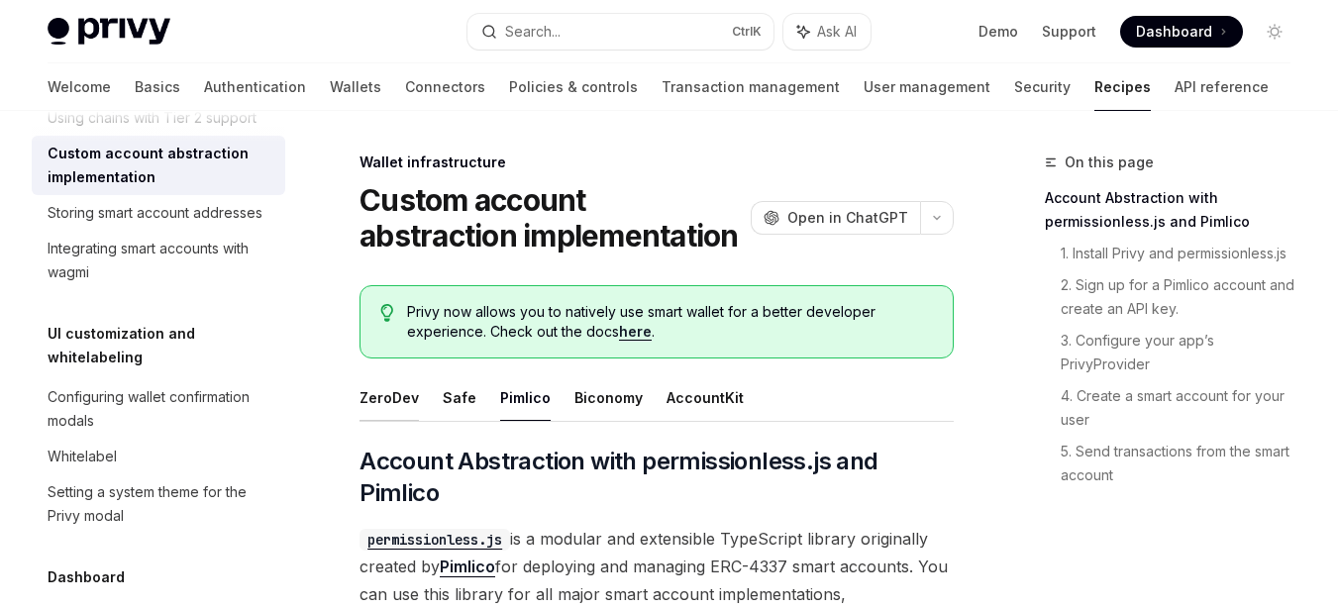
click at [390, 398] on button "ZeroDev" at bounding box center [389, 397] width 59 height 47
type textarea "*"
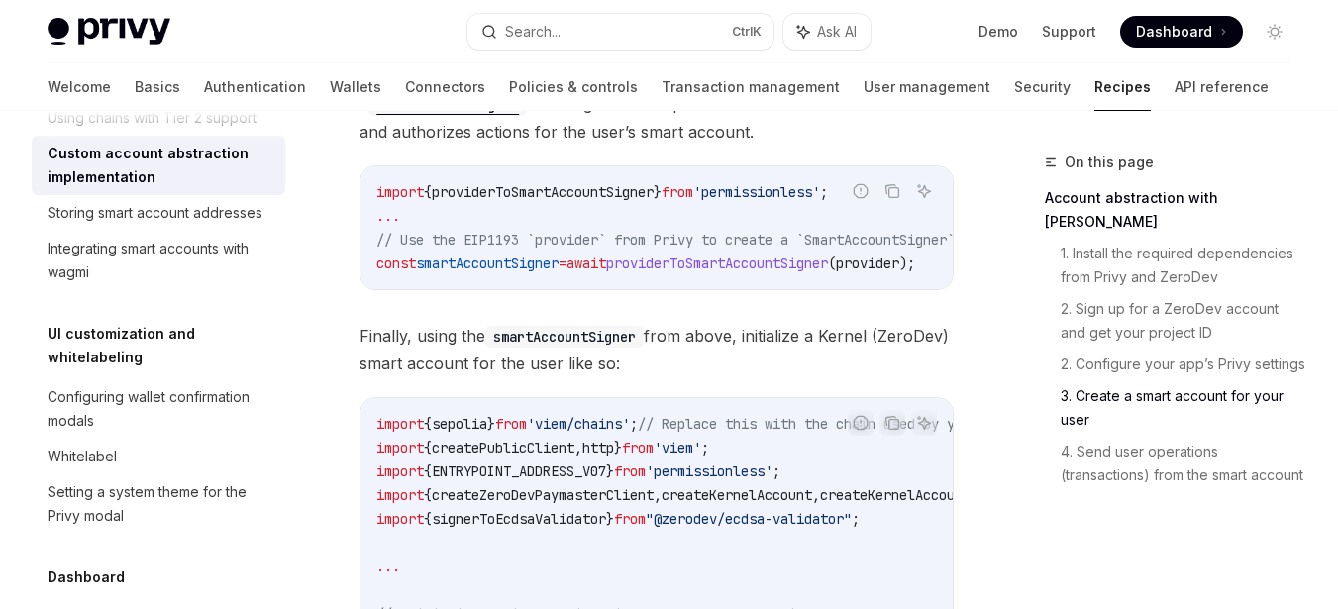
scroll to position [2575, 0]
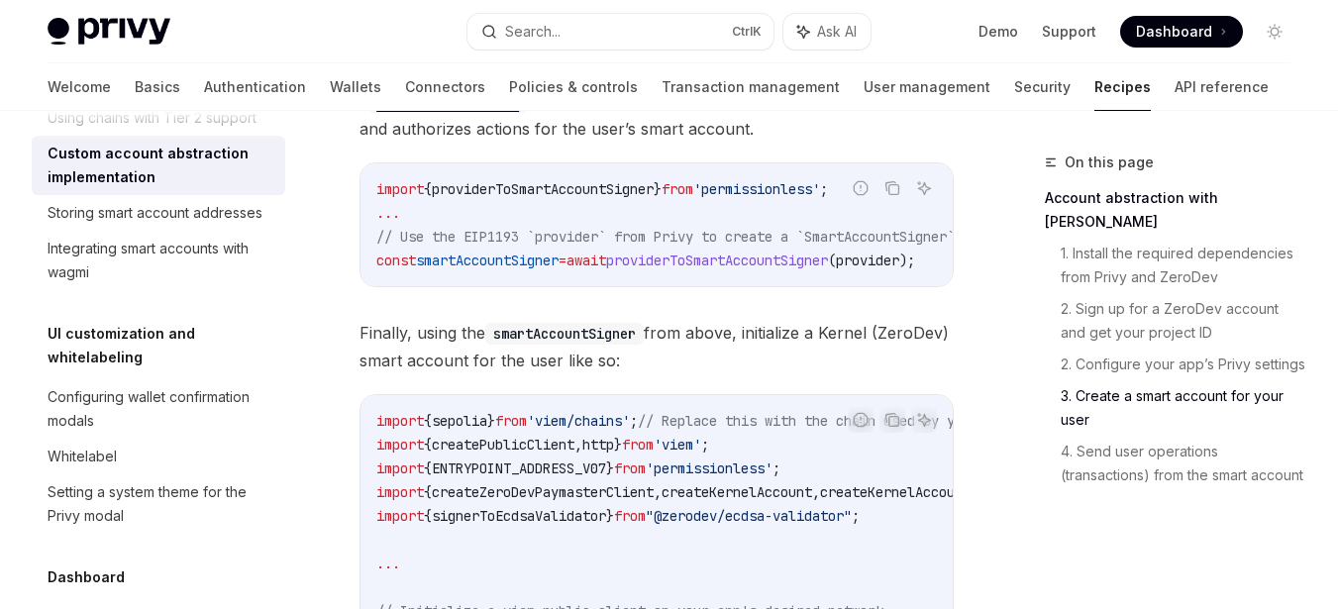
click at [525, 269] on span "smartAccountSigner" at bounding box center [487, 261] width 143 height 18
click at [736, 266] on code "import { providerToSmartAccountSigner } from 'permissionless' ; ... // Use the …" at bounding box center [689, 224] width 626 height 95
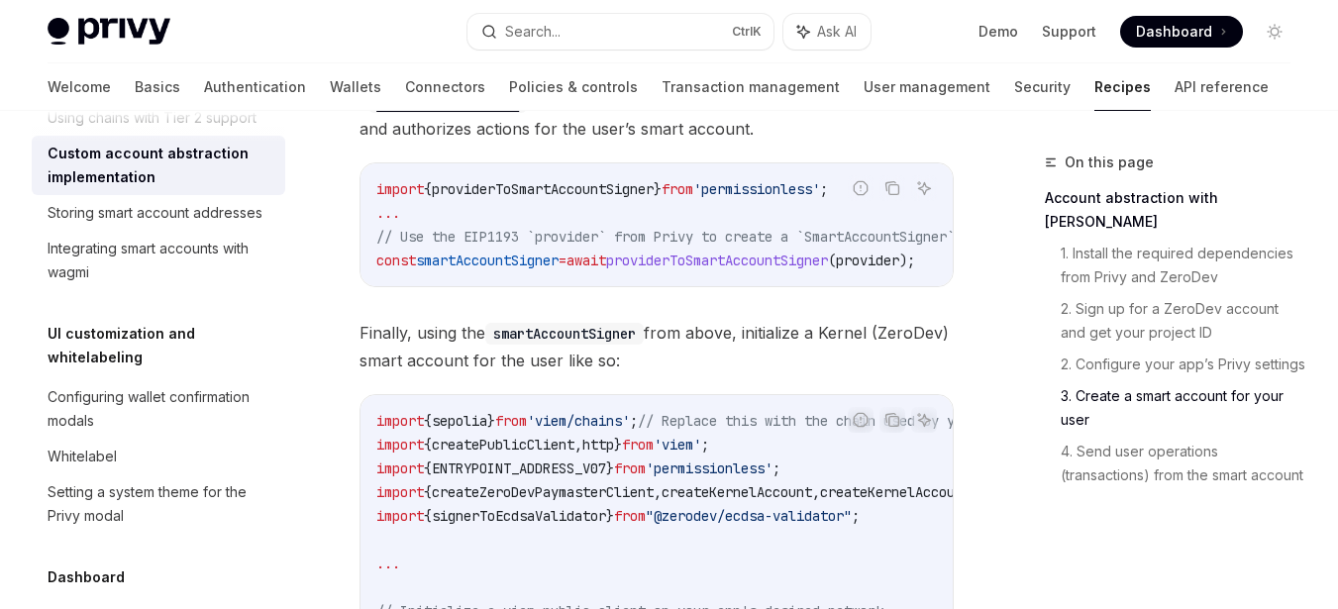
click at [654, 198] on span "providerToSmartAccountSigner" at bounding box center [543, 189] width 222 height 18
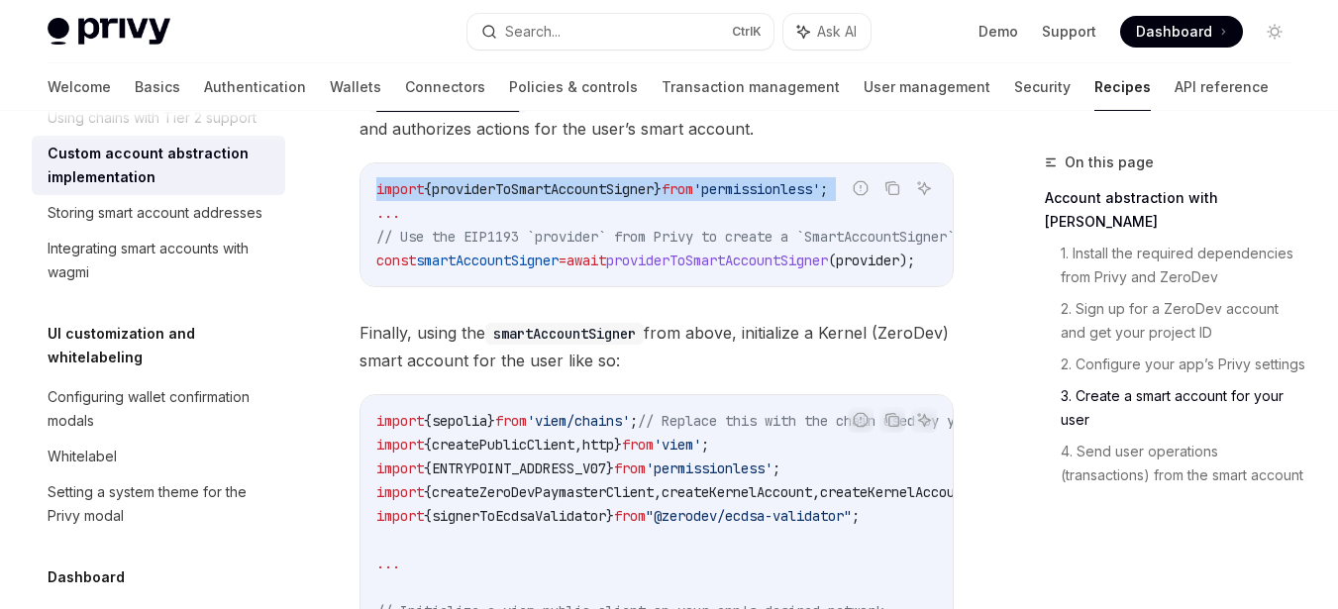
click at [654, 198] on span "providerToSmartAccountSigner" at bounding box center [543, 189] width 222 height 18
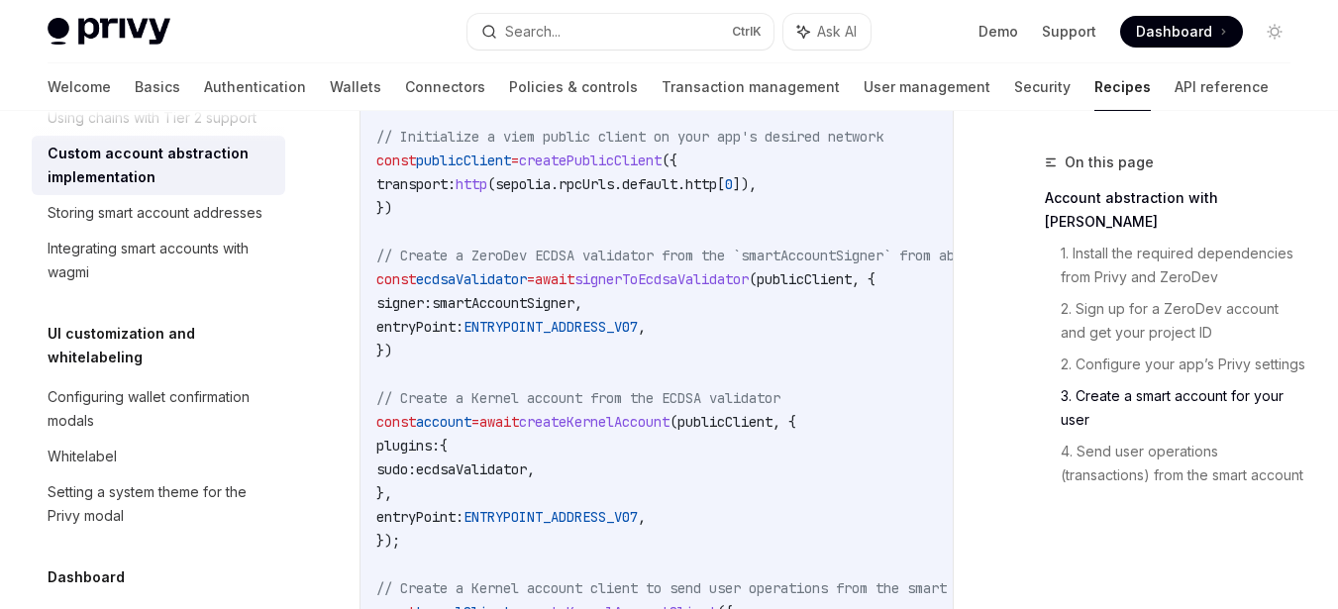
scroll to position [3071, 0]
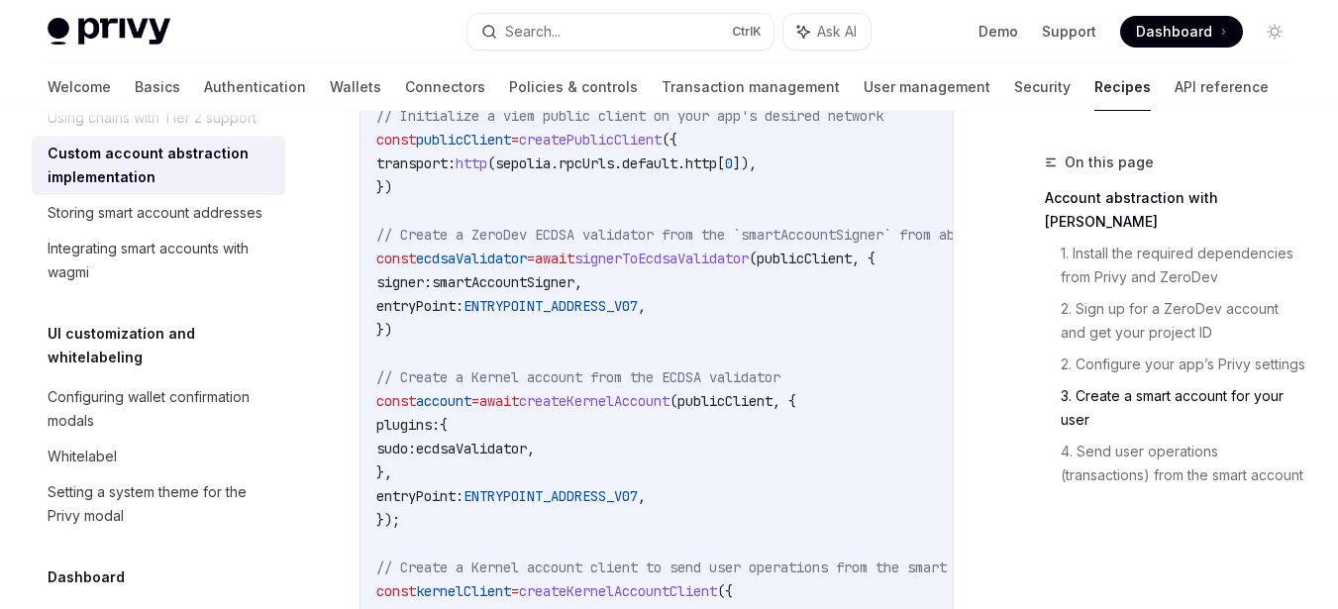
click at [843, 317] on code "import { sepolia } from 'viem/chains' ; // Replace this with the chain used by …" at bounding box center [800, 472] width 848 height 1117
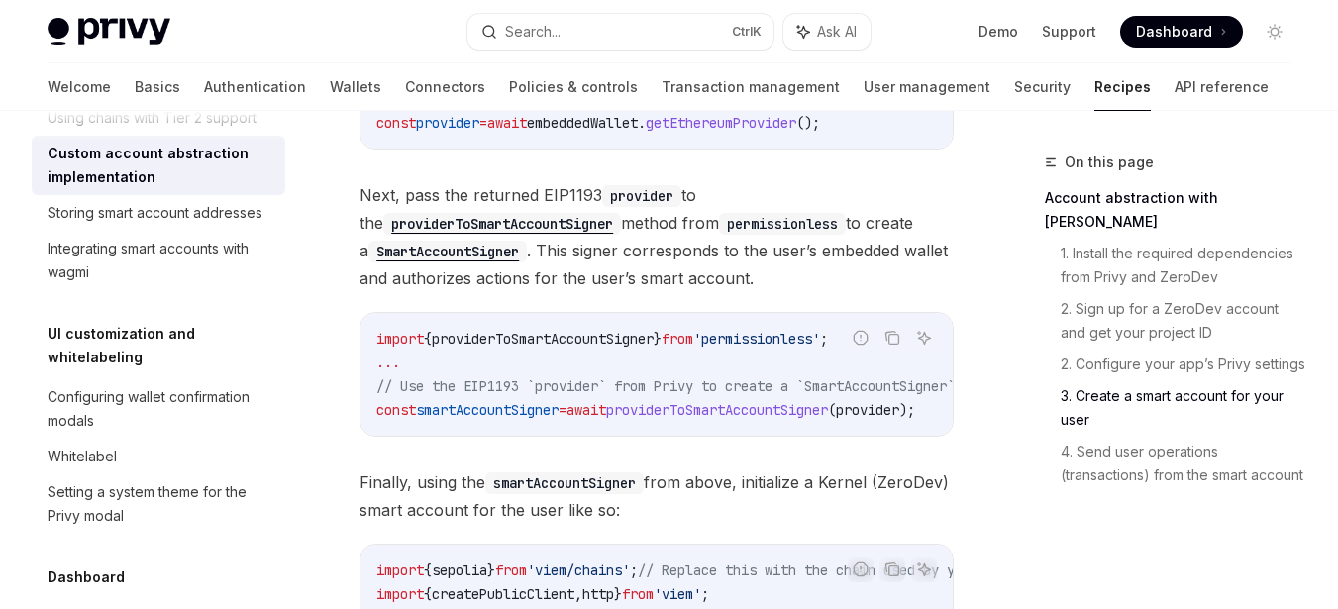
scroll to position [2461, 0]
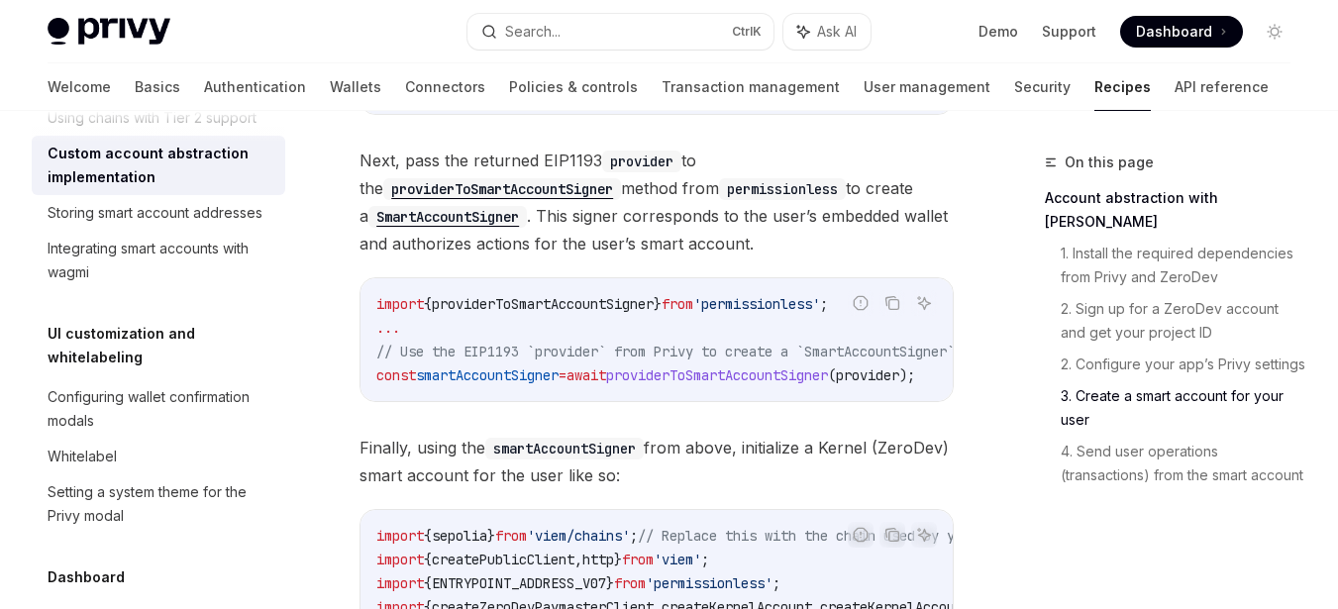
click at [752, 384] on span "providerToSmartAccountSigner" at bounding box center [717, 376] width 222 height 18
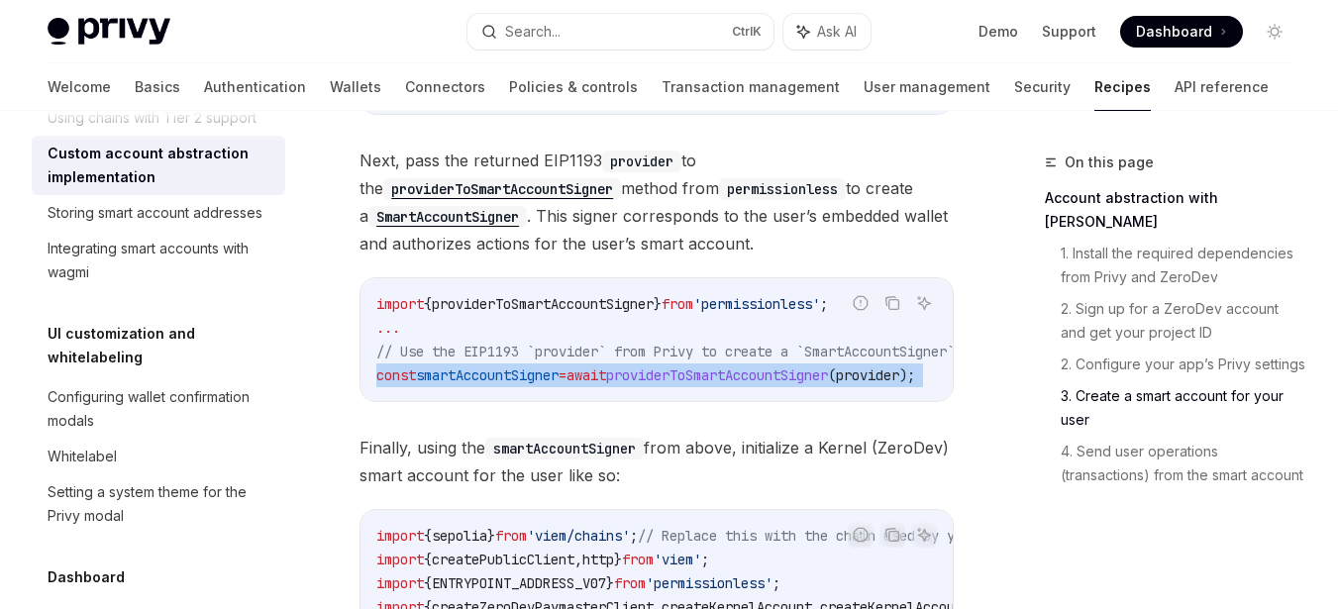
click at [752, 384] on span "providerToSmartAccountSigner" at bounding box center [717, 376] width 222 height 18
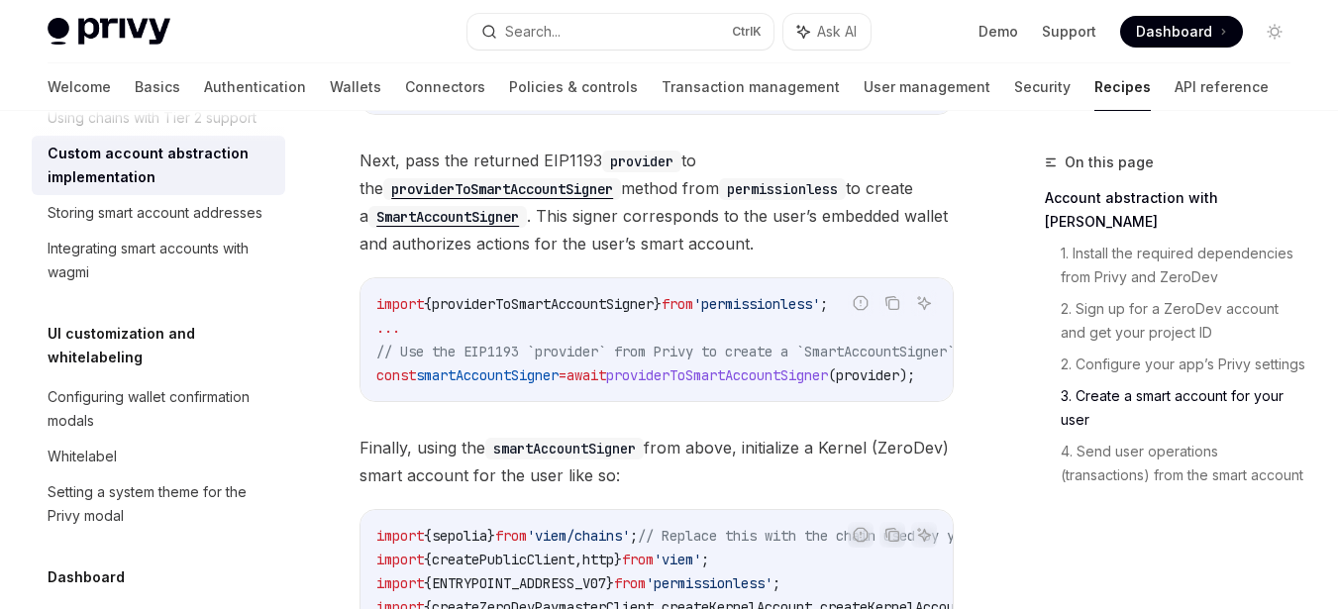
click at [655, 349] on code "import { providerToSmartAccountSigner } from 'permissionless' ; ... // Use the …" at bounding box center [689, 339] width 626 height 95
click at [693, 313] on span "from" at bounding box center [678, 304] width 32 height 18
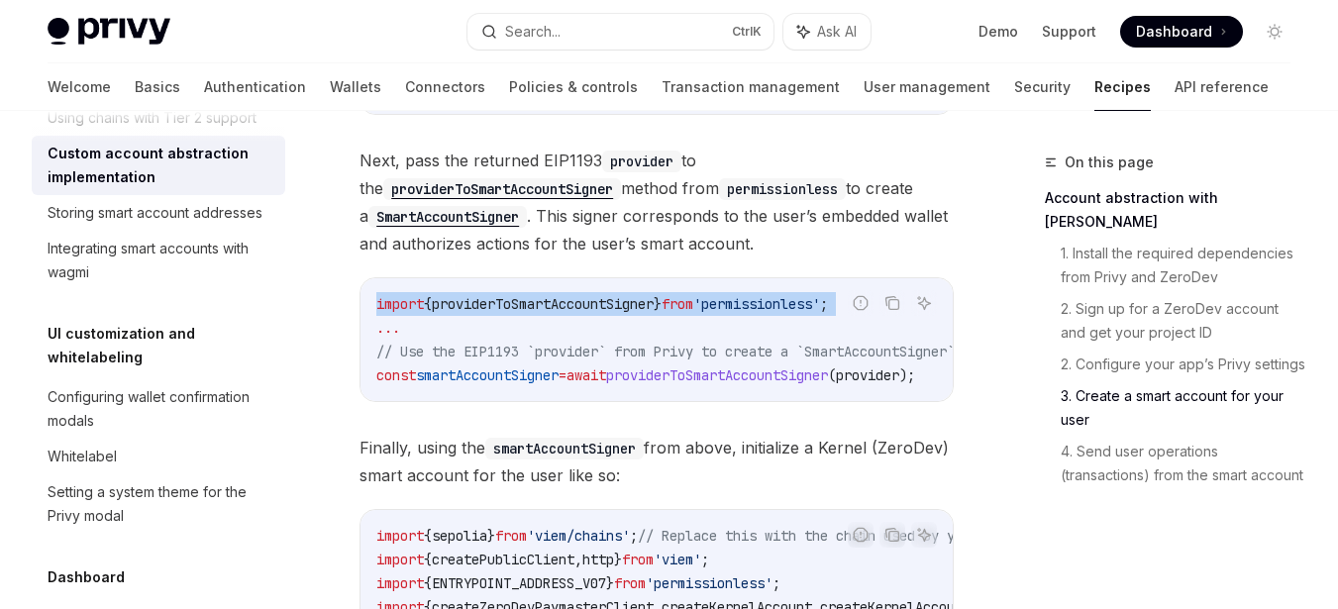
click at [693, 313] on span "from" at bounding box center [678, 304] width 32 height 18
